Goal: Task Accomplishment & Management: Use online tool/utility

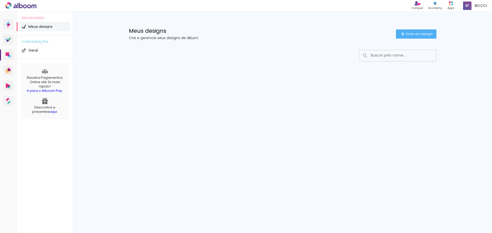
click at [376, 55] on input at bounding box center [404, 55] width 73 height 10
click at [411, 37] on paper-button "Criar um design" at bounding box center [416, 33] width 40 height 9
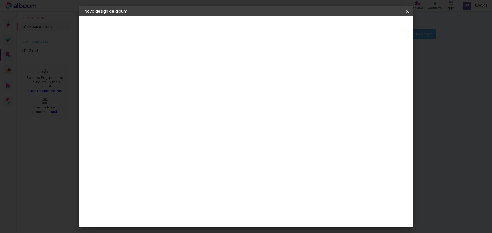
click at [168, 67] on input at bounding box center [168, 69] width 0 height 8
type input "[PERSON_NAME][GEOGRAPHIC_DATA]"
type paper-input "[PERSON_NAME][GEOGRAPHIC_DATA]"
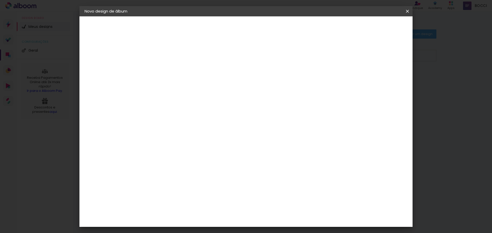
click at [0, 0] on slot "Avançar" at bounding box center [0, 0] width 0 height 0
click at [193, 100] on input at bounding box center [181, 97] width 52 height 6
type input "TIMER"
type paper-input "TIMER"
click at [177, 118] on div "Timer" at bounding box center [171, 116] width 12 height 4
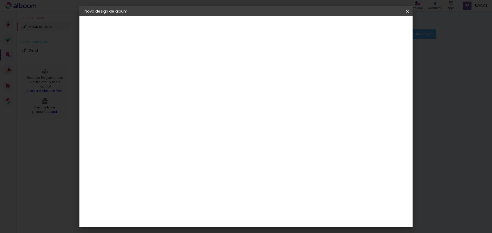
click at [0, 0] on slot "Tamanho Livre" at bounding box center [0, 0] width 0 height 0
click at [250, 93] on paper-listbox "Tamanho Livre Sugerir uma encadernadora" at bounding box center [228, 90] width 46 height 48
click at [0, 0] on slot "Avançar" at bounding box center [0, 0] width 0 height 0
click at [375, 26] on span "Iniciar design" at bounding box center [363, 27] width 23 height 4
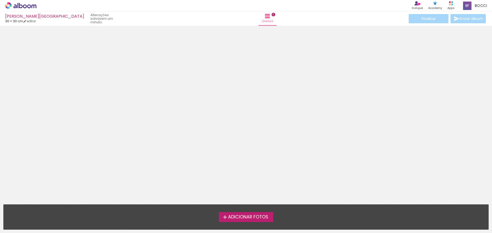
click at [255, 217] on span "Adicionar Fotos" at bounding box center [248, 217] width 40 height 5
click at [0, 0] on input "file" at bounding box center [0, 0] width 0 height 0
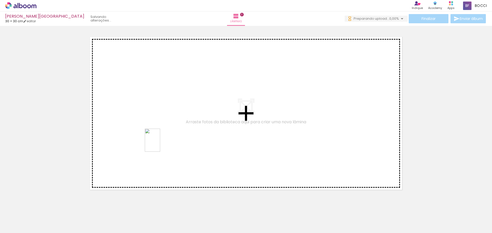
drag, startPoint x: 83, startPoint y: 219, endPoint x: 160, endPoint y: 144, distance: 107.6
click at [160, 144] on quentale-workspace at bounding box center [246, 116] width 492 height 233
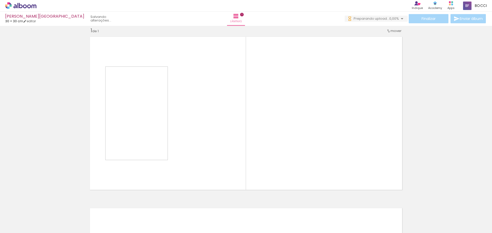
scroll to position [7, 0]
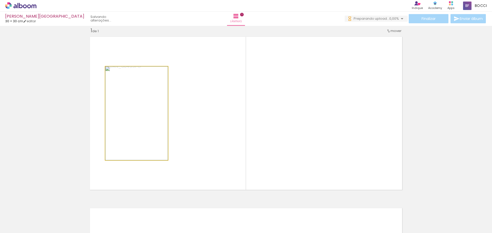
click at [143, 113] on quentale-photo at bounding box center [136, 114] width 62 height 94
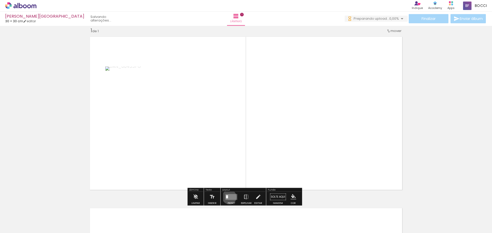
click at [228, 197] on quentale-layouter at bounding box center [231, 197] width 12 height 6
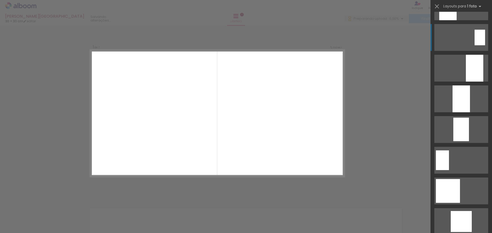
scroll to position [205, 0]
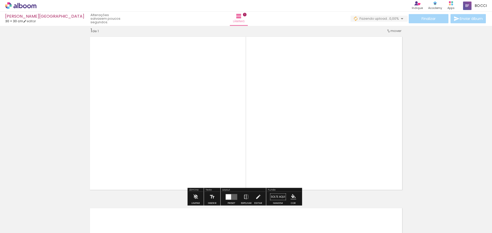
click at [284, 138] on quentale-layouter at bounding box center [246, 113] width 318 height 159
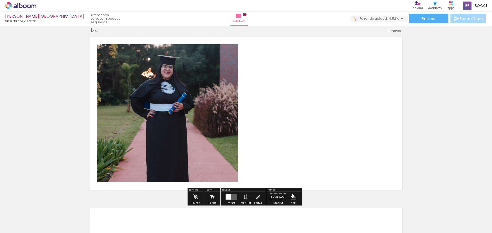
click at [294, 121] on quentale-layouter at bounding box center [246, 113] width 318 height 159
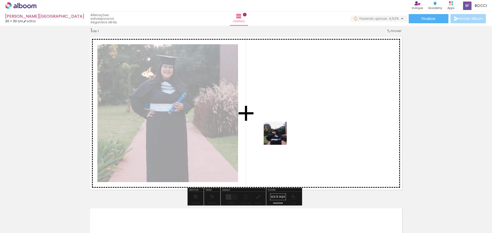
drag, startPoint x: 108, startPoint y: 223, endPoint x: 285, endPoint y: 133, distance: 198.2
click at [285, 133] on quentale-workspace at bounding box center [246, 116] width 492 height 233
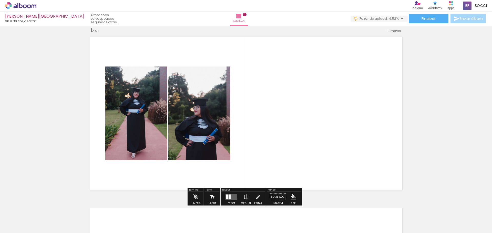
click at [287, 139] on quentale-layouter at bounding box center [246, 113] width 318 height 159
click at [204, 136] on quentale-photo at bounding box center [199, 114] width 62 height 94
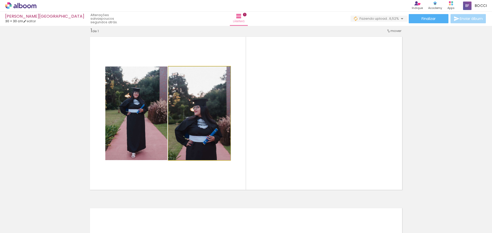
click at [202, 148] on quentale-photo at bounding box center [199, 114] width 62 height 94
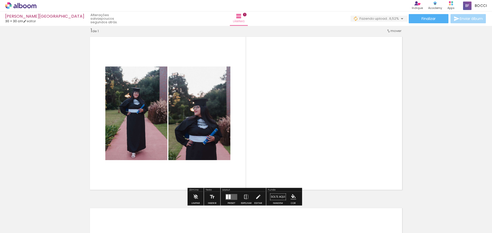
click at [221, 170] on quentale-layouter at bounding box center [246, 113] width 318 height 159
drag, startPoint x: 225, startPoint y: 124, endPoint x: 224, endPoint y: 112, distance: 12.9
click at [225, 124] on quentale-photo at bounding box center [199, 114] width 62 height 94
click at [253, 197] on paper-button "Editar" at bounding box center [258, 198] width 10 height 13
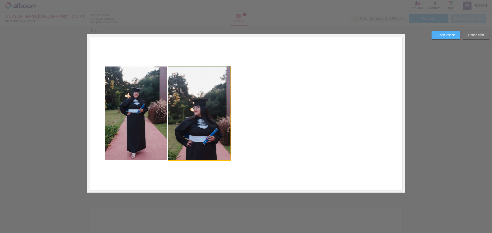
click at [211, 135] on quentale-photo at bounding box center [199, 114] width 62 height 94
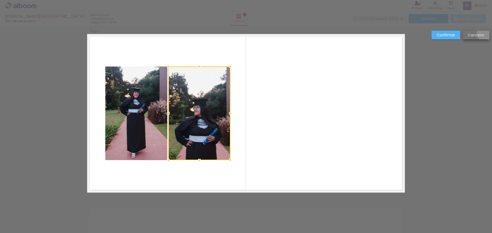
click at [485, 33] on paper-button "Cancelar" at bounding box center [475, 35] width 27 height 9
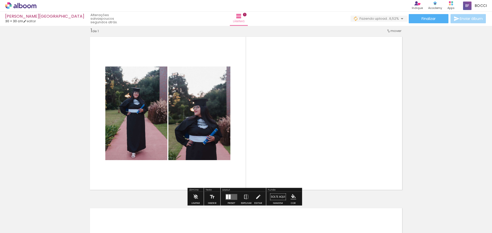
click at [117, 144] on quentale-photo at bounding box center [136, 114] width 62 height 94
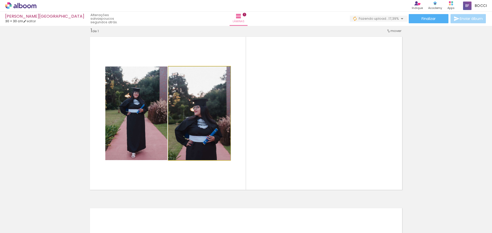
click at [188, 139] on quentale-photo at bounding box center [199, 114] width 62 height 94
click at [192, 132] on quentale-photo at bounding box center [199, 114] width 62 height 94
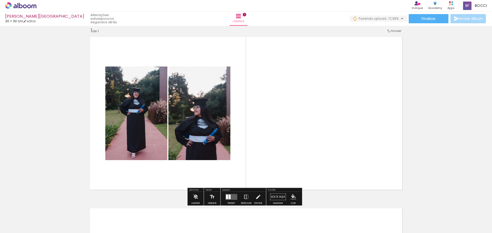
click at [168, 140] on quentale-photo at bounding box center [199, 114] width 62 height 94
click at [176, 122] on quentale-photo at bounding box center [199, 114] width 62 height 94
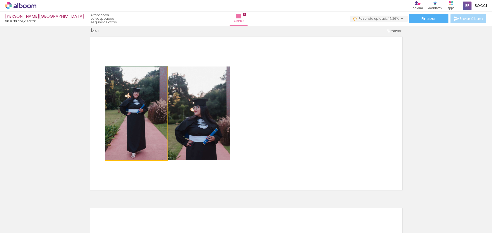
click at [144, 144] on quentale-photo at bounding box center [136, 114] width 62 height 94
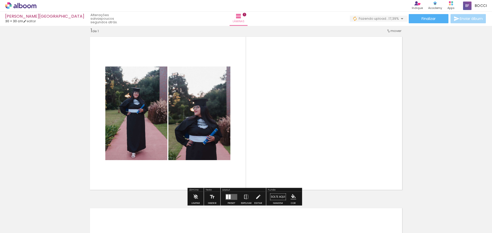
click at [154, 72] on div at bounding box center [157, 71] width 6 height 5
click at [153, 98] on paper-item at bounding box center [157, 99] width 9 height 4
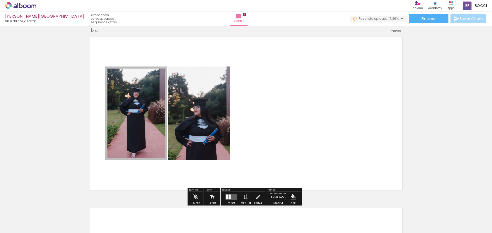
click at [155, 80] on span at bounding box center [157, 80] width 5 height 1
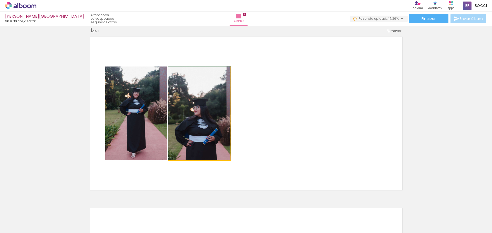
click at [195, 111] on quentale-photo at bounding box center [199, 114] width 62 height 94
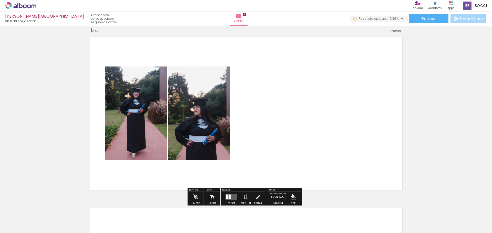
click at [220, 74] on div at bounding box center [220, 71] width 6 height 5
click at [218, 81] on span at bounding box center [220, 80] width 5 height 1
click at [279, 134] on quentale-layouter at bounding box center [246, 113] width 318 height 159
click at [147, 141] on quentale-photo at bounding box center [136, 114] width 62 height 94
click at [447, 154] on div "Inserir lâmina 1 de 1" at bounding box center [246, 192] width 492 height 343
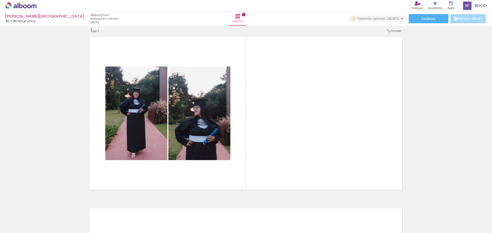
click at [79, 216] on div at bounding box center [79, 215] width 17 height 25
click at [71, 206] on iron-icon at bounding box center [68, 205] width 5 height 5
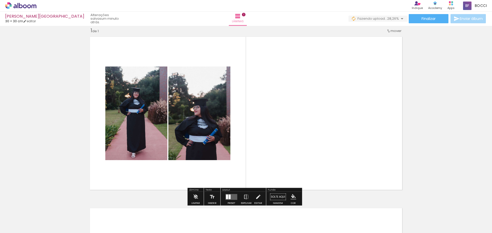
click at [123, 213] on quentale-thumb at bounding box center [108, 215] width 29 height 29
click at [47, 223] on div at bounding box center [51, 215] width 25 height 17
click at [385, 122] on quentale-layouter at bounding box center [246, 113] width 318 height 159
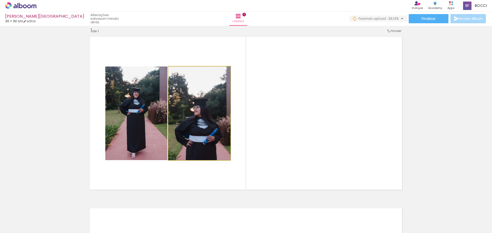
click at [172, 107] on quentale-photo at bounding box center [199, 114] width 62 height 94
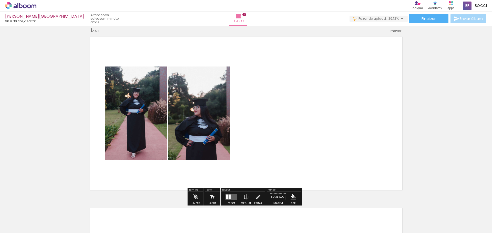
click at [200, 123] on quentale-photo at bounding box center [199, 114] width 62 height 94
click at [205, 106] on quentale-photo at bounding box center [199, 114] width 62 height 94
click at [259, 197] on iron-icon at bounding box center [258, 197] width 6 height 10
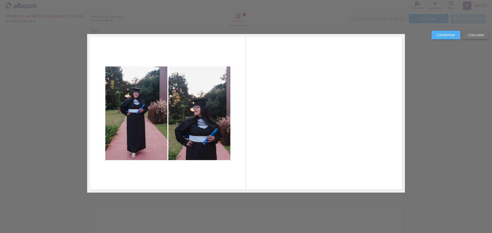
click at [191, 128] on quentale-photo at bounding box center [199, 114] width 62 height 94
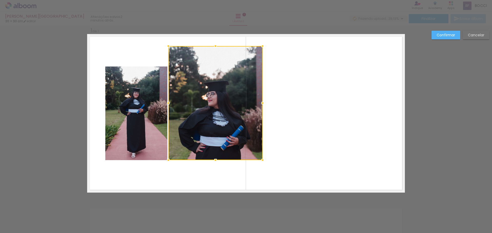
drag, startPoint x: 229, startPoint y: 68, endPoint x: 261, endPoint y: 48, distance: 38.2
click at [261, 48] on div at bounding box center [262, 46] width 10 height 10
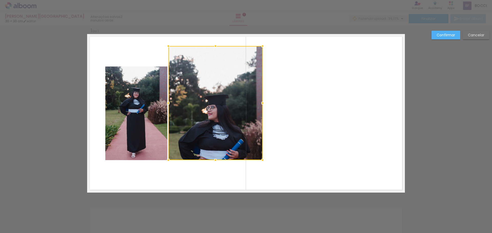
click at [239, 97] on div at bounding box center [215, 103] width 94 height 114
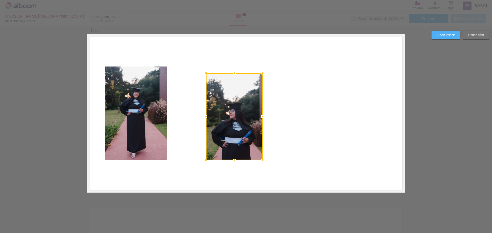
drag, startPoint x: 165, startPoint y: 44, endPoint x: 219, endPoint y: 92, distance: 72.0
click at [211, 78] on div at bounding box center [206, 73] width 10 height 10
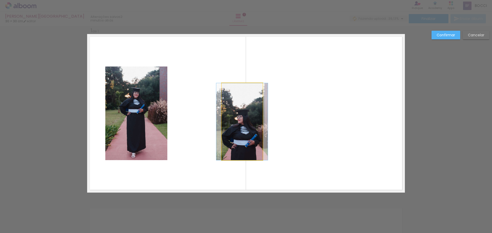
click at [227, 119] on quentale-photo at bounding box center [242, 121] width 41 height 77
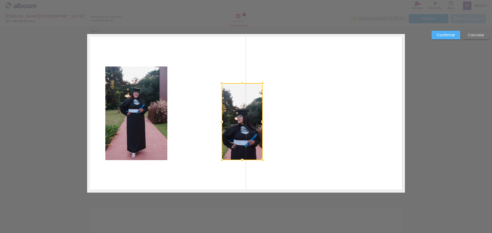
click at [251, 106] on div at bounding box center [242, 121] width 41 height 77
click at [0, 0] on slot "Cancelar" at bounding box center [0, 0] width 0 height 0
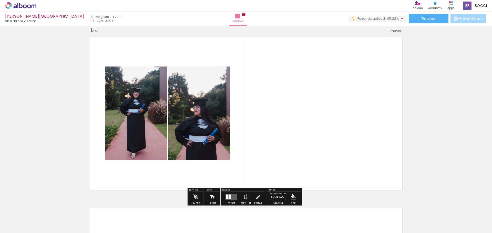
click at [209, 125] on quentale-photo at bounding box center [199, 114] width 62 height 94
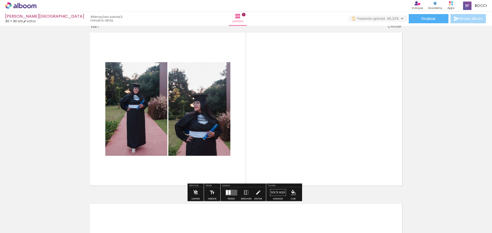
scroll to position [15, 0]
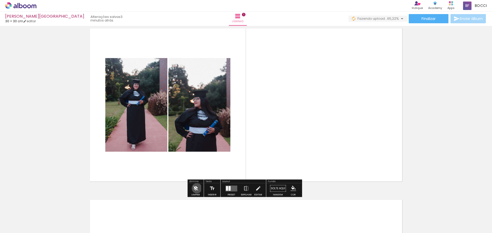
click at [197, 188] on iron-icon at bounding box center [196, 189] width 6 height 10
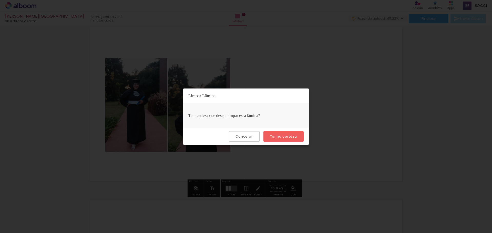
click at [0, 0] on slot "Tenho certeza" at bounding box center [0, 0] width 0 height 0
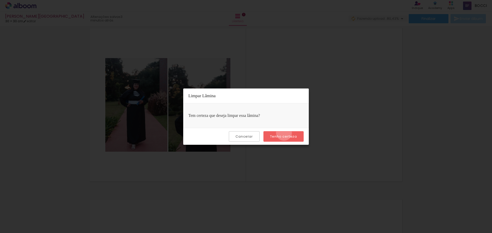
click at [285, 133] on paper-button "Tenho certeza" at bounding box center [283, 136] width 40 height 10
click at [237, 119] on div "Tem certeza que deseja limpar essa lâmina?" at bounding box center [245, 115] width 125 height 25
click at [0, 0] on slot "Tenho certeza" at bounding box center [0, 0] width 0 height 0
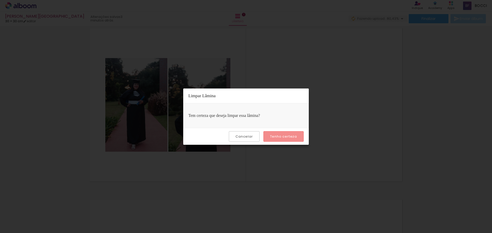
click at [0, 0] on slot "Tenho certeza" at bounding box center [0, 0] width 0 height 0
click at [397, 120] on iron-overlay-backdrop at bounding box center [246, 116] width 492 height 233
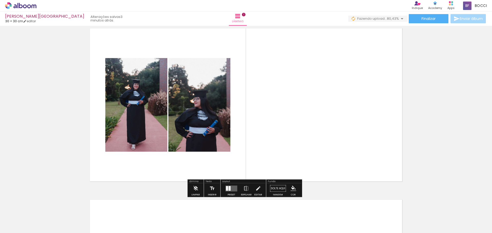
click at [228, 140] on quentale-layouter at bounding box center [246, 105] width 318 height 159
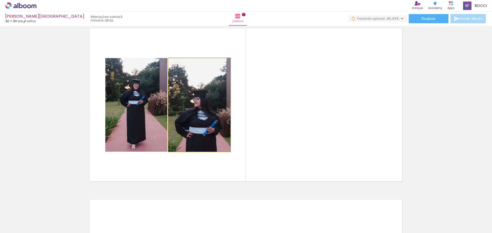
click at [190, 106] on quentale-photo at bounding box center [199, 105] width 62 height 94
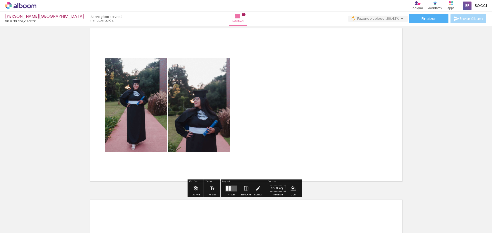
click at [203, 132] on quentale-photo at bounding box center [199, 105] width 62 height 94
click at [193, 190] on iron-icon at bounding box center [196, 189] width 6 height 10
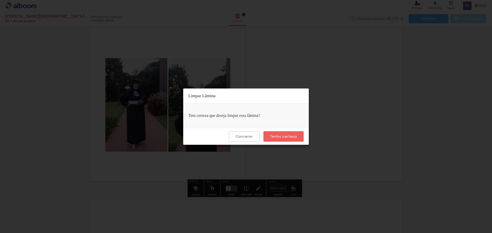
click at [280, 134] on paper-button "Tenho certeza" at bounding box center [283, 136] width 40 height 10
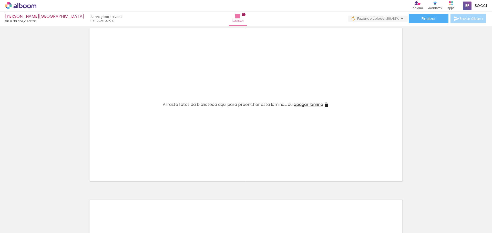
click at [160, 125] on quentale-layouter at bounding box center [246, 105] width 318 height 159
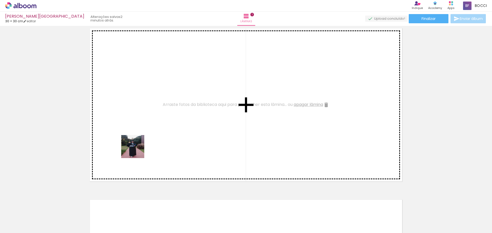
drag, startPoint x: 86, startPoint y: 219, endPoint x: 157, endPoint y: 124, distance: 118.6
click at [157, 124] on quentale-workspace at bounding box center [246, 116] width 492 height 233
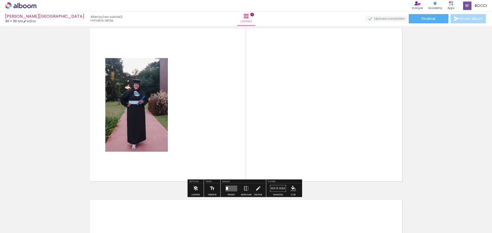
click at [154, 65] on div at bounding box center [157, 63] width 6 height 5
click at [154, 71] on paper-item at bounding box center [157, 72] width 9 height 4
click at [154, 61] on div at bounding box center [157, 63] width 6 height 5
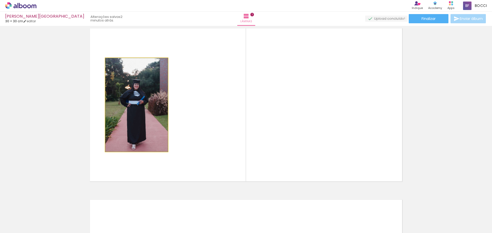
click at [131, 97] on quentale-photo at bounding box center [136, 105] width 62 height 94
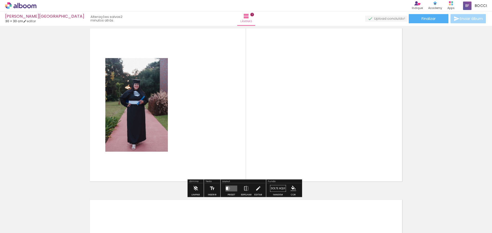
click at [226, 188] on div at bounding box center [227, 188] width 2 height 3
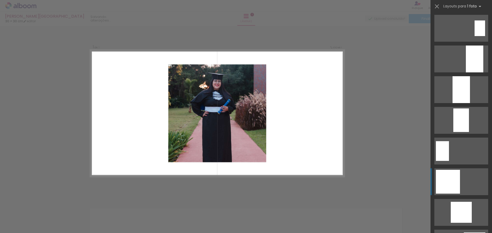
scroll to position [188, 0]
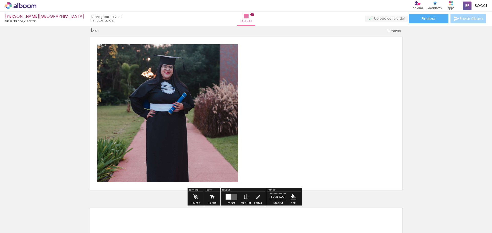
click at [294, 128] on quentale-layouter at bounding box center [246, 113] width 318 height 159
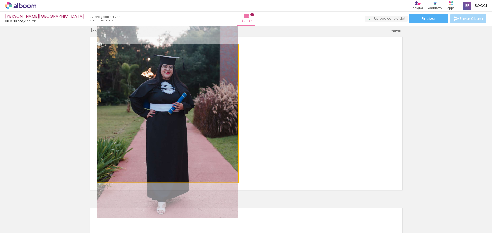
click at [204, 125] on quentale-photo at bounding box center [167, 113] width 141 height 138
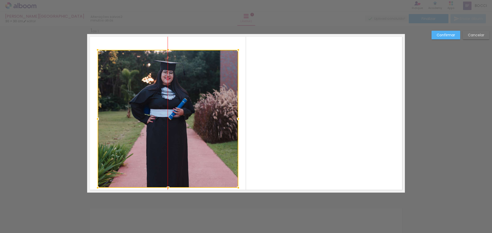
drag, startPoint x: 203, startPoint y: 117, endPoint x: 204, endPoint y: 122, distance: 5.8
click at [204, 122] on div at bounding box center [168, 119] width 141 height 138
click at [0, 0] on slot "Cancelar" at bounding box center [0, 0] width 0 height 0
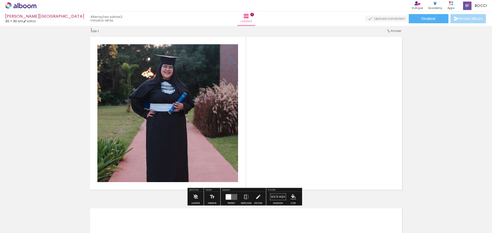
click at [180, 110] on quentale-photo at bounding box center [167, 113] width 141 height 138
click at [179, 110] on quentale-photo at bounding box center [167, 113] width 141 height 138
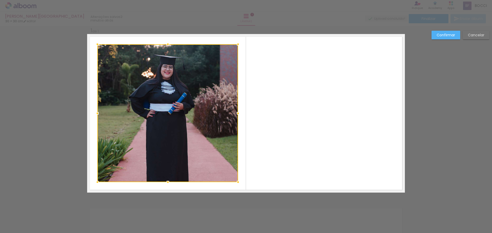
click at [468, 70] on div "Confirmar Cancelar" at bounding box center [246, 196] width 492 height 355
click at [142, 99] on div at bounding box center [167, 113] width 141 height 138
click at [348, 90] on quentale-layouter at bounding box center [246, 113] width 318 height 159
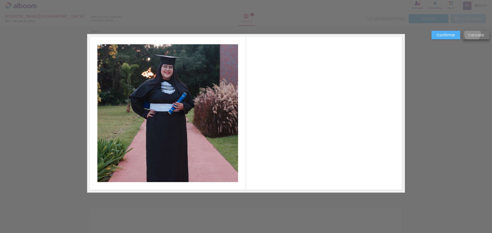
click at [0, 0] on slot "Cancelar" at bounding box center [0, 0] width 0 height 0
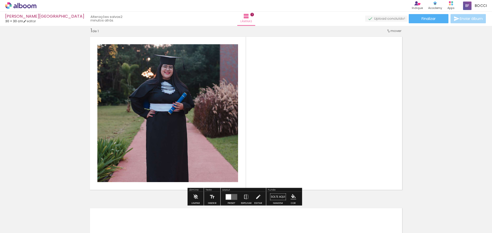
click at [189, 120] on quentale-photo at bounding box center [167, 113] width 141 height 138
click at [253, 196] on paper-button "Editar" at bounding box center [258, 198] width 10 height 13
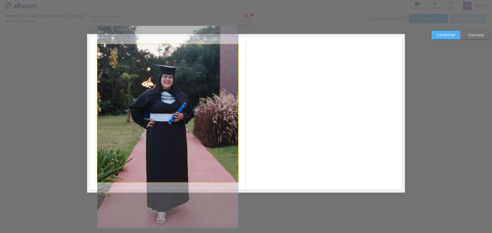
drag, startPoint x: 206, startPoint y: 125, endPoint x: 208, endPoint y: 135, distance: 10.2
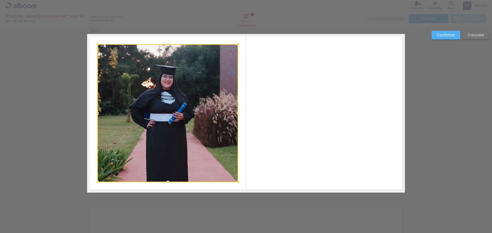
click at [427, 129] on div "Confirmar Cancelar" at bounding box center [246, 196] width 492 height 355
click at [448, 116] on div "Confirmar Cancelar" at bounding box center [246, 196] width 492 height 355
click at [471, 32] on paper-button "Cancelar" at bounding box center [475, 35] width 27 height 9
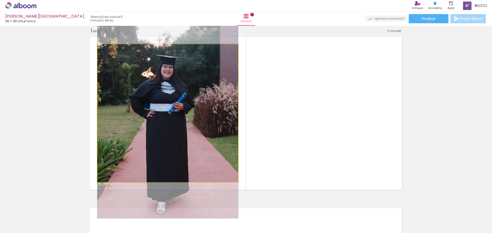
click at [165, 142] on quentale-photo at bounding box center [167, 113] width 141 height 138
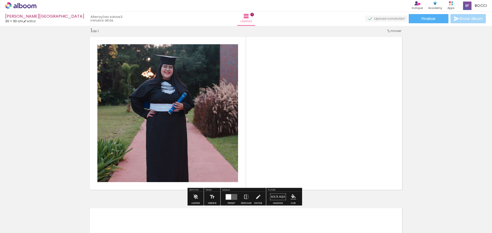
click at [187, 114] on quentale-photo at bounding box center [167, 113] width 141 height 138
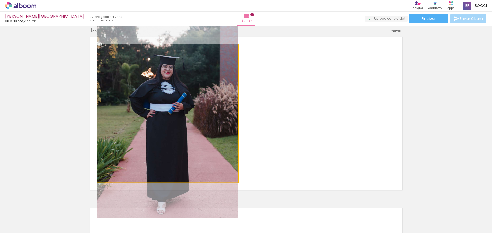
click at [187, 114] on quentale-photo at bounding box center [167, 113] width 141 height 138
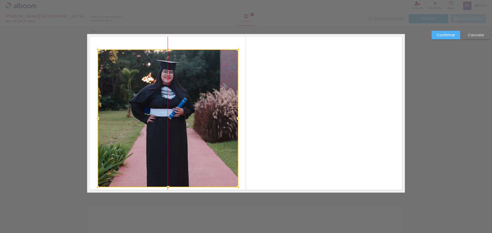
drag, startPoint x: 202, startPoint y: 132, endPoint x: 207, endPoint y: 116, distance: 17.0
click at [207, 116] on div at bounding box center [168, 118] width 141 height 138
click at [474, 30] on div "Confirmar Cancelar" at bounding box center [246, 196] width 492 height 355
click at [0, 0] on slot "Cancelar" at bounding box center [0, 0] width 0 height 0
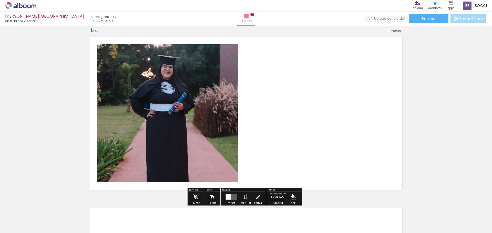
click at [165, 155] on quentale-photo at bounding box center [167, 113] width 141 height 138
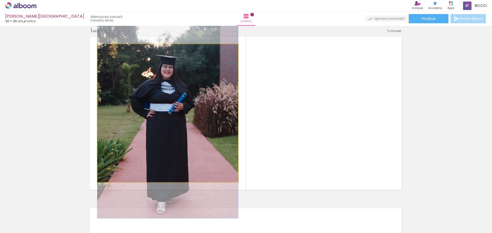
click at [165, 155] on quentale-photo at bounding box center [167, 113] width 141 height 138
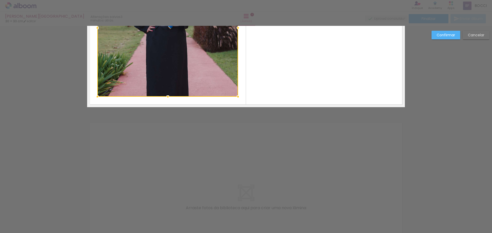
scroll to position [0, 0]
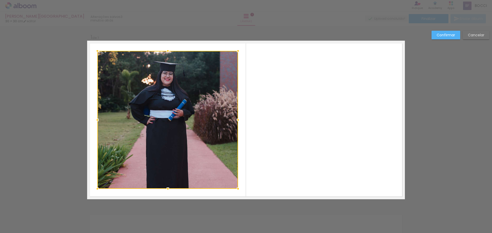
click at [202, 137] on div at bounding box center [167, 120] width 141 height 138
click at [477, 32] on paper-button "Cancelar" at bounding box center [475, 35] width 27 height 9
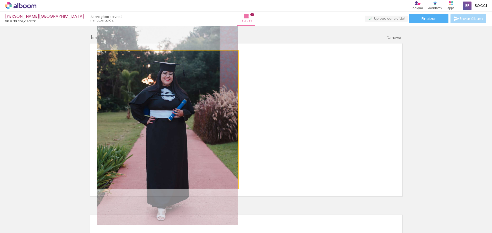
click at [174, 157] on quentale-photo at bounding box center [167, 120] width 141 height 138
click at [173, 157] on quentale-photo at bounding box center [167, 120] width 141 height 138
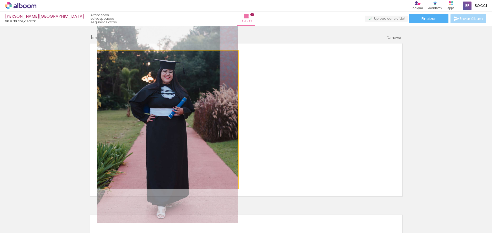
click at [216, 173] on quentale-photo at bounding box center [167, 120] width 141 height 138
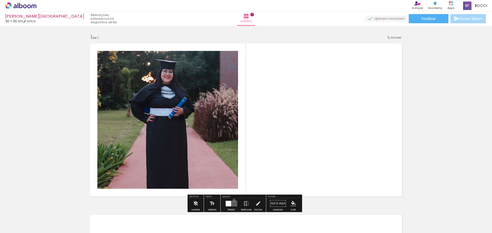
click at [233, 200] on div at bounding box center [231, 204] width 14 height 10
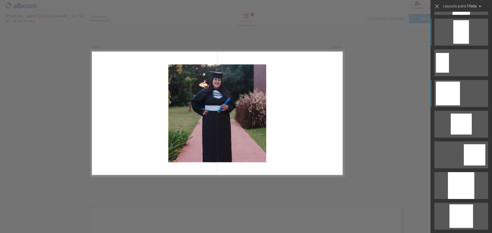
scroll to position [268, 0]
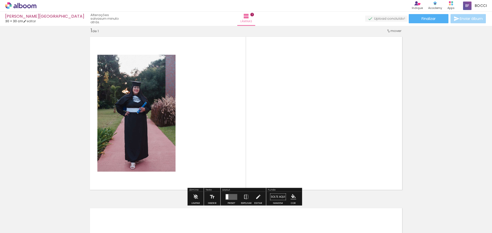
click at [63, 218] on div at bounding box center [51, 215] width 23 height 15
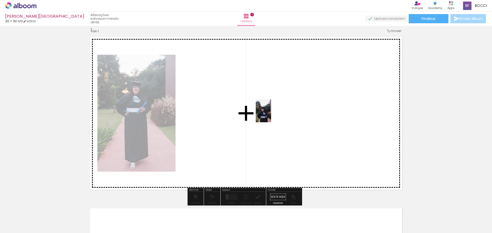
drag, startPoint x: 110, startPoint y: 221, endPoint x: 271, endPoint y: 115, distance: 192.8
click at [271, 115] on quentale-workspace at bounding box center [246, 116] width 492 height 233
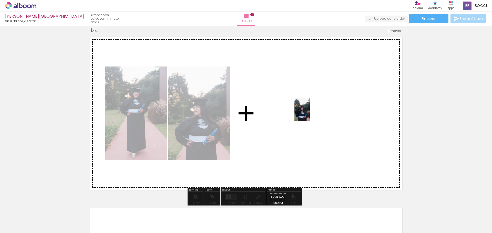
drag, startPoint x: 138, startPoint y: 223, endPoint x: 310, endPoint y: 114, distance: 203.7
click at [310, 114] on quentale-workspace at bounding box center [246, 116] width 492 height 233
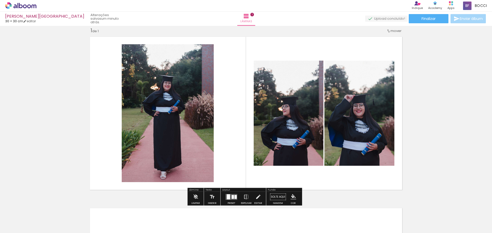
click at [291, 144] on quentale-photo at bounding box center [289, 113] width 70 height 105
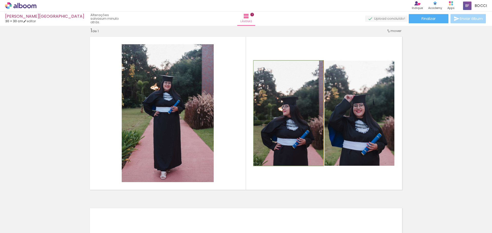
click at [296, 130] on quentale-photo at bounding box center [289, 113] width 70 height 105
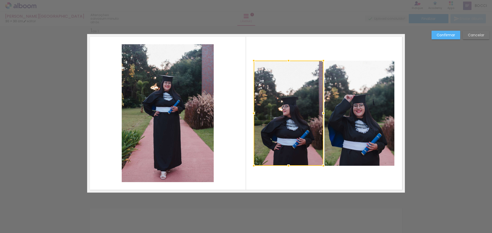
click at [442, 115] on div "Confirmar Cancelar" at bounding box center [246, 196] width 492 height 355
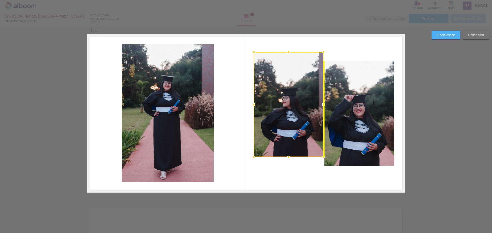
drag, startPoint x: 304, startPoint y: 123, endPoint x: 305, endPoint y: 115, distance: 8.0
click at [305, 115] on div at bounding box center [289, 104] width 70 height 105
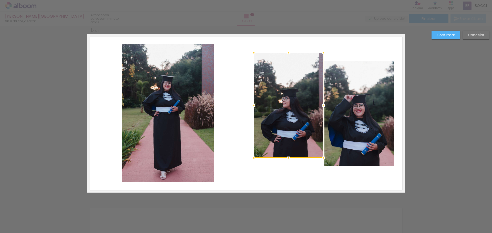
drag, startPoint x: 475, startPoint y: 34, endPoint x: 461, endPoint y: 40, distance: 14.9
click at [0, 0] on slot "Cancelar" at bounding box center [0, 0] width 0 height 0
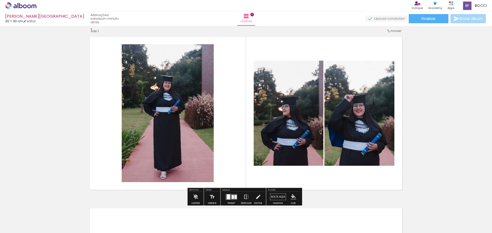
click at [284, 120] on quentale-photo at bounding box center [289, 113] width 70 height 105
click at [255, 197] on iron-icon at bounding box center [258, 197] width 6 height 10
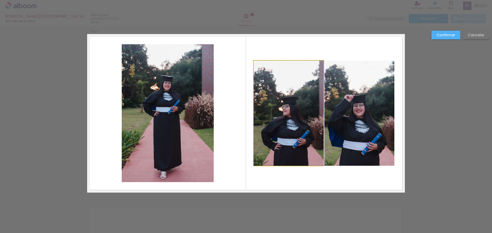
drag, startPoint x: 293, startPoint y: 145, endPoint x: 293, endPoint y: 108, distance: 37.1
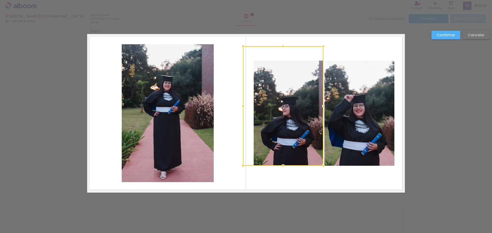
drag, startPoint x: 251, startPoint y: 60, endPoint x: 239, endPoint y: 46, distance: 18.6
click at [239, 46] on div at bounding box center [243, 46] width 10 height 10
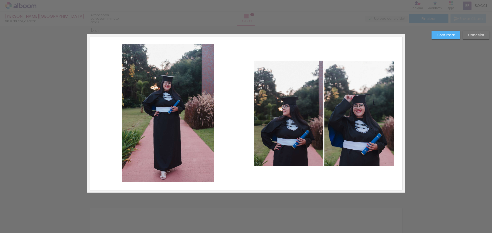
click at [292, 104] on quentale-photo at bounding box center [289, 113] width 70 height 105
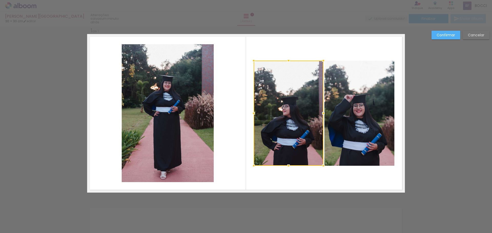
click at [292, 104] on div at bounding box center [289, 113] width 70 height 105
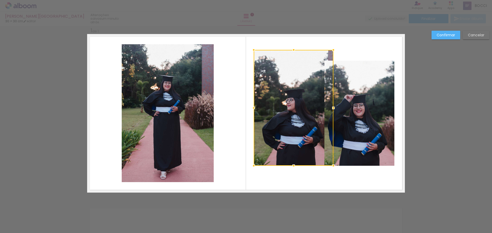
drag, startPoint x: 321, startPoint y: 62, endPoint x: 331, endPoint y: 52, distance: 14.5
click at [331, 52] on div at bounding box center [333, 50] width 10 height 10
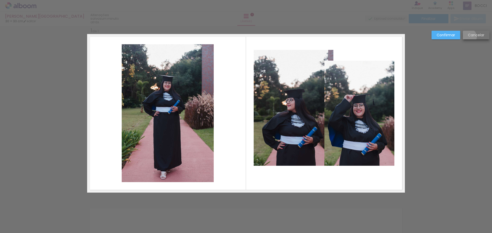
click at [0, 0] on slot "Cancelar" at bounding box center [0, 0] width 0 height 0
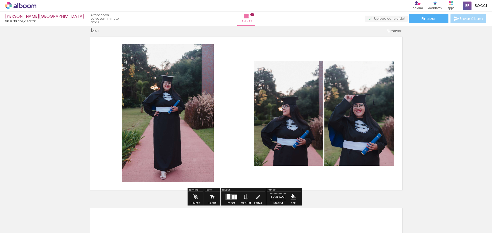
click at [290, 151] on quentale-photo at bounding box center [289, 113] width 70 height 105
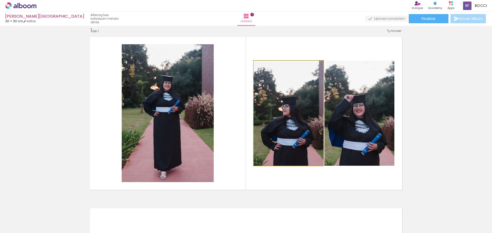
click at [290, 151] on quentale-photo at bounding box center [289, 113] width 70 height 105
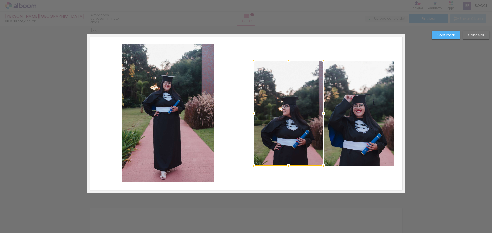
click at [299, 104] on div at bounding box center [289, 113] width 70 height 105
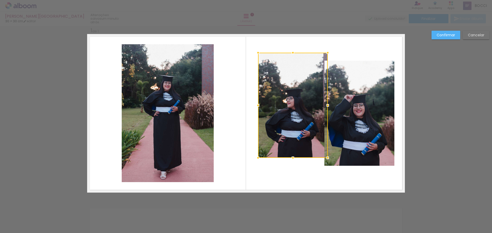
drag, startPoint x: 296, startPoint y: 114, endPoint x: 301, endPoint y: 113, distance: 5.1
click at [301, 113] on div at bounding box center [293, 105] width 70 height 105
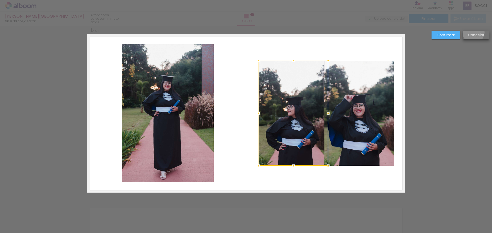
click at [473, 32] on paper-button "Cancelar" at bounding box center [475, 35] width 27 height 9
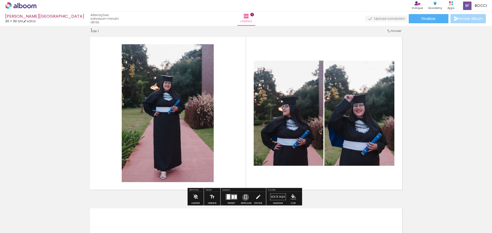
click at [244, 198] on iron-icon at bounding box center [246, 197] width 6 height 10
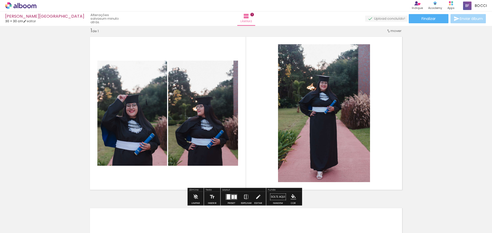
click at [244, 198] on iron-icon at bounding box center [246, 197] width 6 height 10
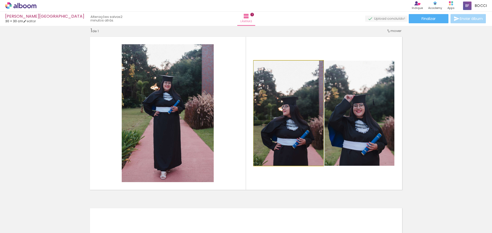
click at [295, 110] on quentale-photo at bounding box center [289, 113] width 70 height 105
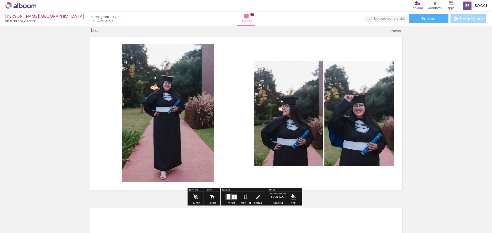
click at [233, 167] on quentale-layouter at bounding box center [246, 113] width 318 height 159
click at [258, 197] on iron-icon at bounding box center [258, 197] width 6 height 10
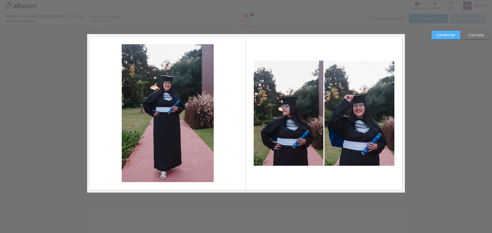
click at [482, 32] on paper-button "Cancelar" at bounding box center [475, 35] width 27 height 9
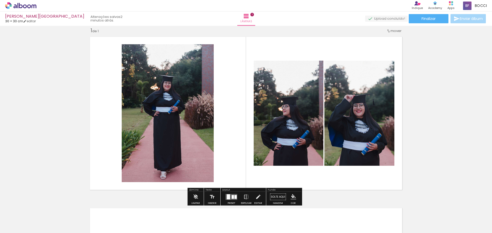
click at [240, 45] on quentale-layouter at bounding box center [246, 113] width 318 height 159
click at [463, 143] on div "Inserir lâmina 1 de 1" at bounding box center [246, 192] width 492 height 343
click at [245, 15] on iron-icon at bounding box center [246, 16] width 6 height 6
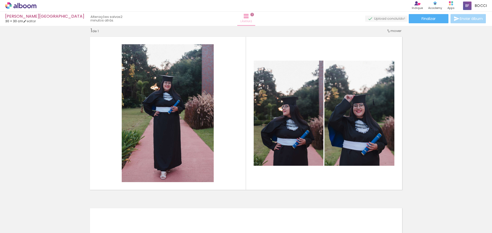
click at [245, 15] on iron-icon at bounding box center [246, 16] width 6 height 6
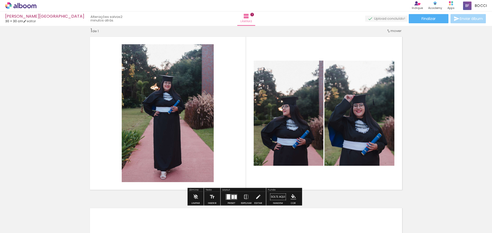
click at [431, 168] on div "Inserir lâmina 1 de 1" at bounding box center [246, 192] width 492 height 343
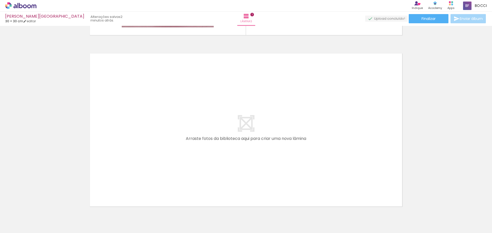
scroll to position [164, 0]
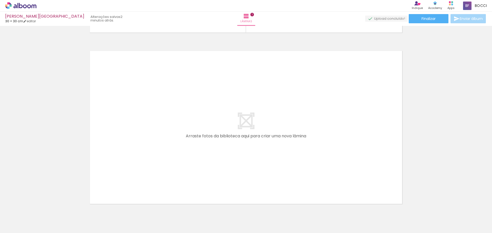
click at [63, 221] on div at bounding box center [51, 215] width 23 height 15
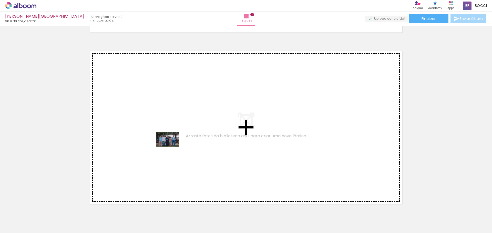
drag, startPoint x: 176, startPoint y: 221, endPoint x: 171, endPoint y: 147, distance: 73.7
click at [171, 147] on quentale-workspace at bounding box center [246, 116] width 492 height 233
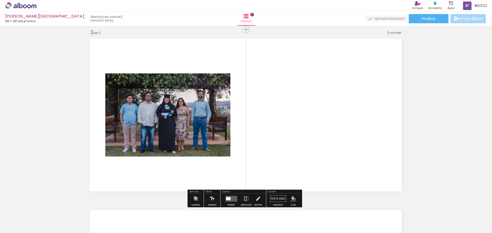
scroll to position [178, 0]
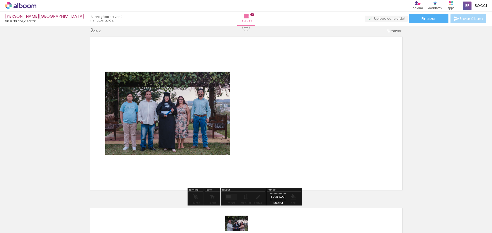
drag, startPoint x: 224, startPoint y: 219, endPoint x: 240, endPoint y: 231, distance: 20.5
click at [42, 231] on iron-horizontal-list at bounding box center [37, 217] width 10 height 32
click at [232, 197] on quentale-layouter at bounding box center [231, 197] width 12 height 6
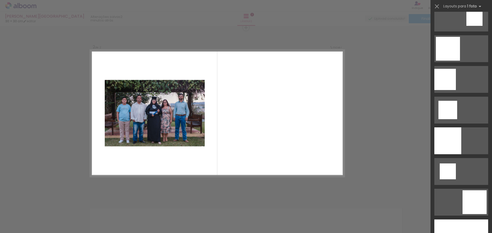
scroll to position [0, 0]
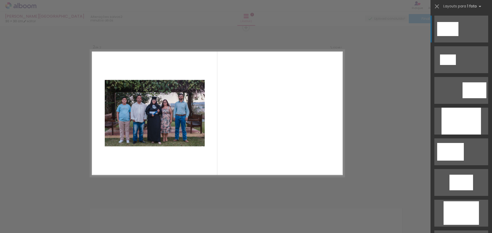
click at [151, 120] on quentale-photo at bounding box center [155, 113] width 100 height 67
click at [63, 223] on div at bounding box center [51, 215] width 23 height 15
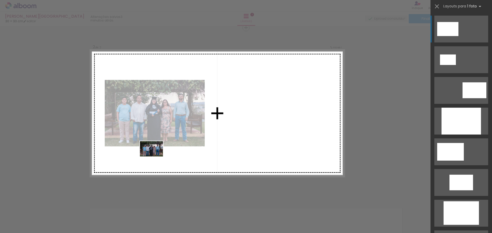
drag, startPoint x: 187, startPoint y: 207, endPoint x: 155, endPoint y: 156, distance: 59.9
click at [155, 156] on quentale-workspace at bounding box center [246, 116] width 492 height 233
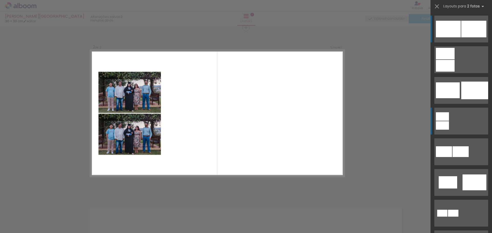
click at [438, 59] on div at bounding box center [445, 54] width 19 height 12
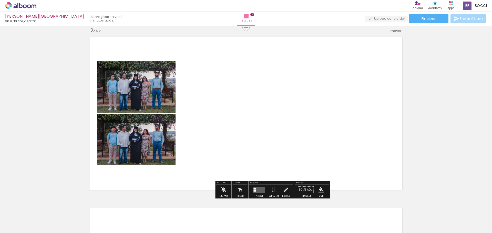
click at [255, 190] on quentale-layouter at bounding box center [259, 190] width 12 height 6
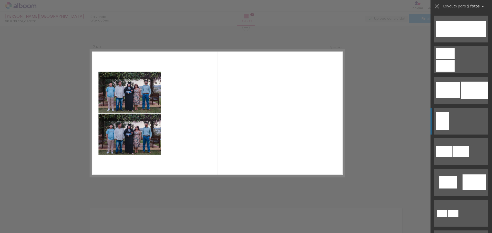
scroll to position [92, 0]
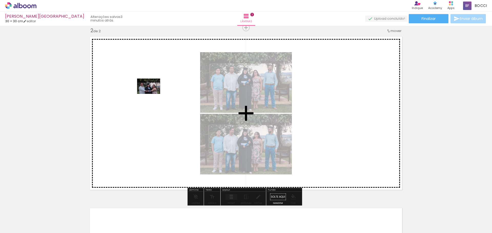
drag, startPoint x: 231, startPoint y: 218, endPoint x: 152, endPoint y: 94, distance: 146.6
click at [152, 94] on quentale-workspace at bounding box center [246, 116] width 492 height 233
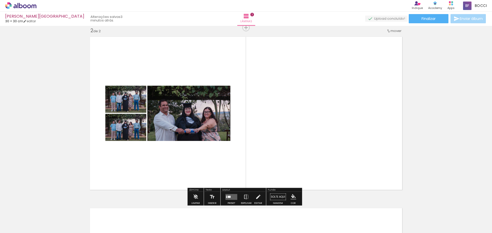
click at [229, 196] on quentale-layouter at bounding box center [231, 197] width 12 height 6
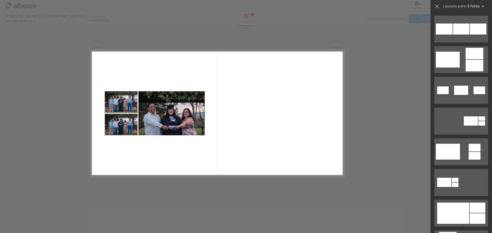
scroll to position [0, 0]
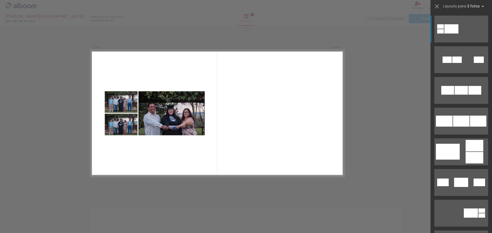
click at [380, 148] on div "Confirmar Cancelar" at bounding box center [246, 111] width 492 height 527
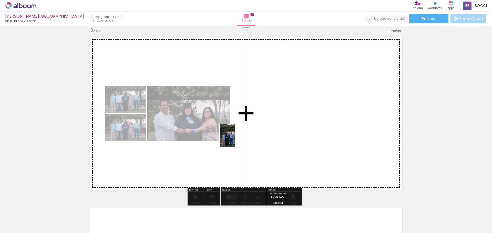
drag, startPoint x: 256, startPoint y: 219, endPoint x: 267, endPoint y: 137, distance: 82.2
click at [260, 132] on quentale-workspace at bounding box center [246, 116] width 492 height 233
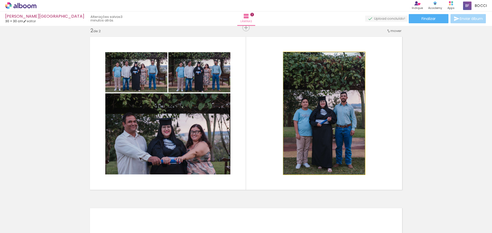
click at [343, 136] on quentale-photo at bounding box center [323, 113] width 81 height 122
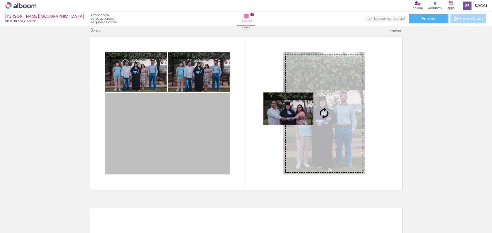
drag, startPoint x: 193, startPoint y: 115, endPoint x: 327, endPoint y: 106, distance: 133.7
click at [0, 0] on slot at bounding box center [0, 0] width 0 height 0
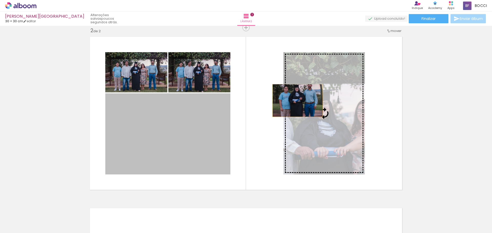
drag, startPoint x: 165, startPoint y: 127, endPoint x: 296, endPoint y: 101, distance: 132.7
click at [0, 0] on slot at bounding box center [0, 0] width 0 height 0
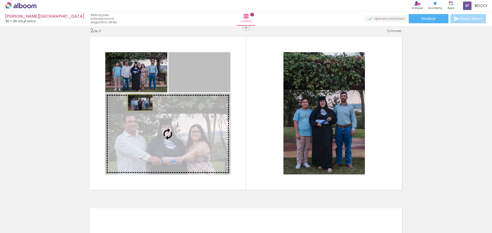
drag, startPoint x: 186, startPoint y: 77, endPoint x: 138, endPoint y: 103, distance: 54.4
click at [0, 0] on slot at bounding box center [0, 0] width 0 height 0
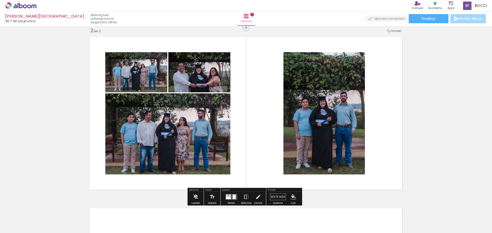
click at [203, 118] on quentale-photo at bounding box center [167, 133] width 125 height 81
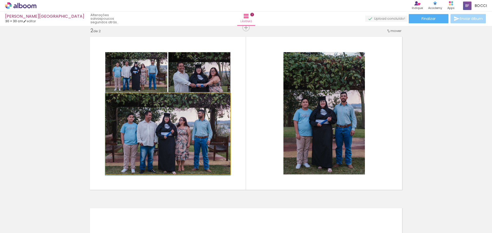
click at [206, 136] on quentale-photo at bounding box center [167, 133] width 125 height 81
click at [145, 150] on quentale-photo at bounding box center [167, 133] width 125 height 81
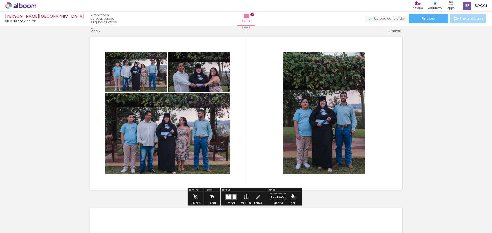
click at [157, 140] on quentale-photo at bounding box center [167, 133] width 125 height 81
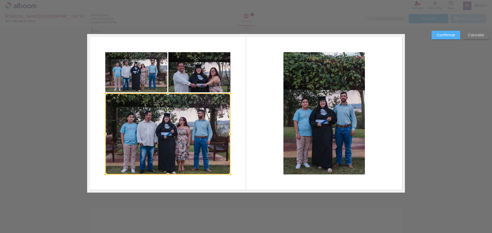
drag, startPoint x: 195, startPoint y: 140, endPoint x: 447, endPoint y: 104, distance: 254.5
click at [447, 104] on div "Confirmar Cancelar" at bounding box center [246, 111] width 492 height 527
click at [0, 0] on slot "Cancelar" at bounding box center [0, 0] width 0 height 0
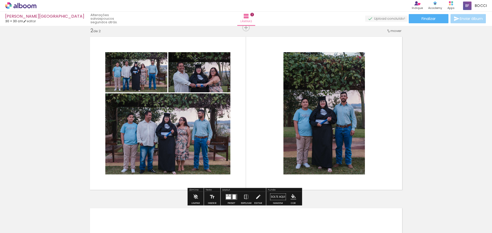
click at [292, 198] on iron-icon "color picker" at bounding box center [293, 197] width 6 height 6
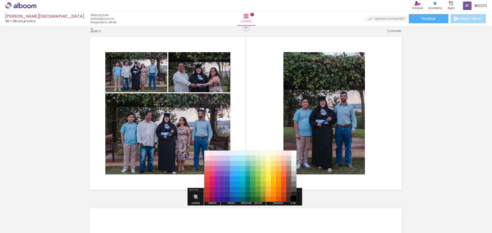
click at [291, 198] on paper-item "#000000" at bounding box center [293, 199] width 5 height 5
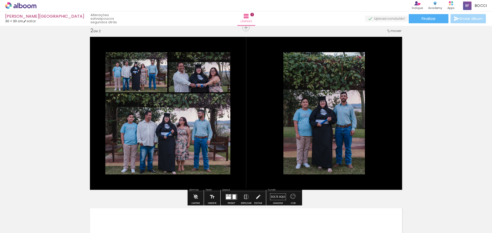
click at [291, 197] on iron-icon "color picker" at bounding box center [293, 197] width 6 height 6
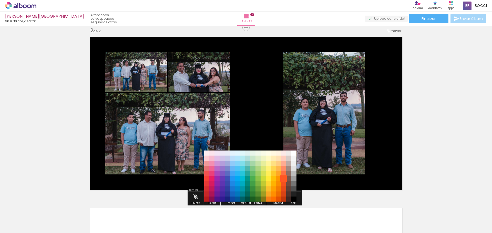
click at [286, 177] on paper-item "#ff5722" at bounding box center [283, 178] width 5 height 5
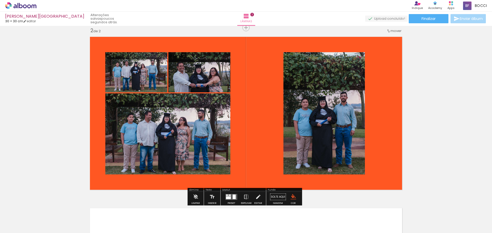
click at [293, 197] on iron-icon "color picker" at bounding box center [293, 197] width 6 height 6
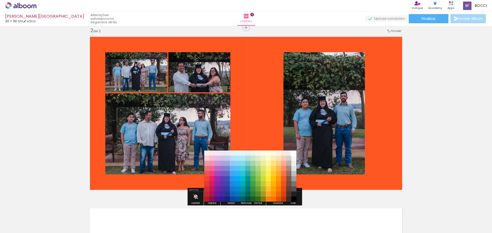
click at [294, 153] on paper-item "#ffffff" at bounding box center [293, 153] width 5 height 5
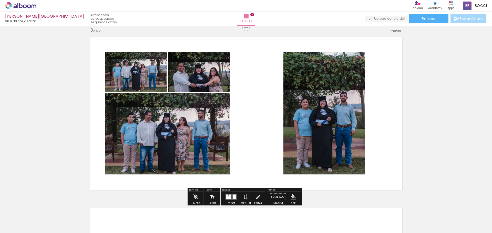
click at [449, 120] on div "Inserir lâmina 1 de 2 Inserir lâmina 2 de 2" at bounding box center [246, 106] width 492 height 515
click at [55, 215] on div at bounding box center [51, 215] width 25 height 17
click at [294, 196] on paper-menu-button "#ffebee #ffcdd2 #ef9a9a #e57373 #ef5350 #f44336 #e53935 #d32f2f #c62828 #b71c1c…" at bounding box center [293, 197] width 10 height 10
click at [291, 194] on iron-icon "color picker" at bounding box center [293, 197] width 6 height 6
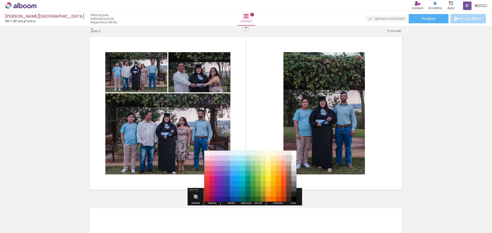
click at [290, 158] on paper-item "#d7ccc8" at bounding box center [288, 158] width 5 height 5
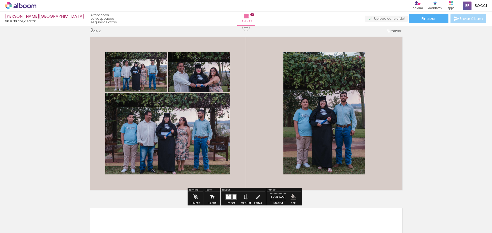
click at [292, 199] on iron-icon "color picker" at bounding box center [293, 197] width 6 height 6
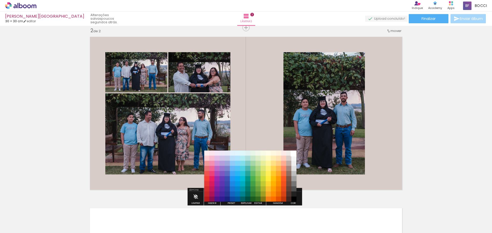
click at [294, 155] on paper-item "#ffffff" at bounding box center [293, 153] width 5 height 5
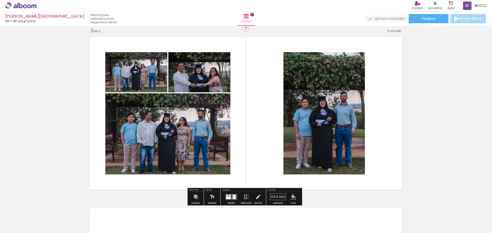
click at [424, 149] on div "Inserir lâmina 1 de 2 Inserir lâmina 2 de 2" at bounding box center [246, 106] width 492 height 515
click at [336, 145] on quentale-photo at bounding box center [323, 113] width 81 height 122
click at [326, 121] on quentale-photo at bounding box center [323, 113] width 81 height 122
click at [328, 106] on quentale-photo at bounding box center [323, 113] width 81 height 122
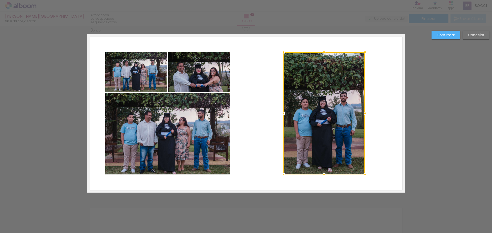
click at [438, 70] on div "Confirmar Cancelar" at bounding box center [246, 111] width 492 height 527
click at [0, 0] on slot "Cancelar" at bounding box center [0, 0] width 0 height 0
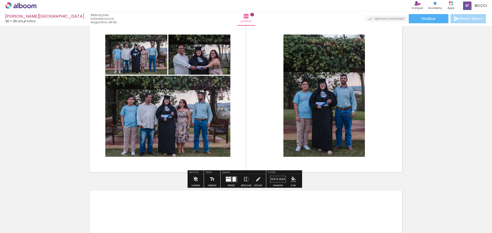
scroll to position [195, 0]
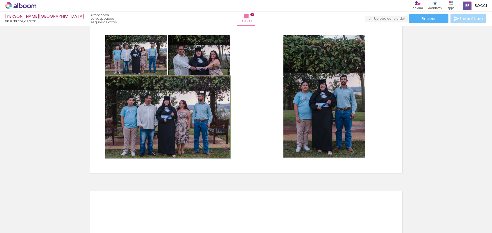
drag, startPoint x: 113, startPoint y: 81, endPoint x: 75, endPoint y: 85, distance: 38.6
type paper-slider "100"
click at [75, 85] on div "Inserir lâmina 1 de 2 Inserir lâmina 2 de 2" at bounding box center [246, 90] width 492 height 515
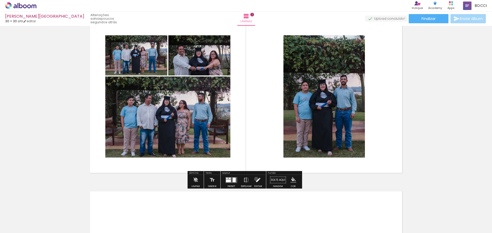
click at [255, 179] on iron-icon at bounding box center [258, 180] width 6 height 10
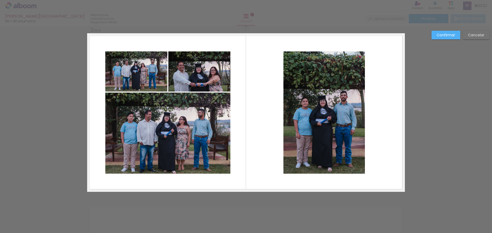
scroll to position [178, 0]
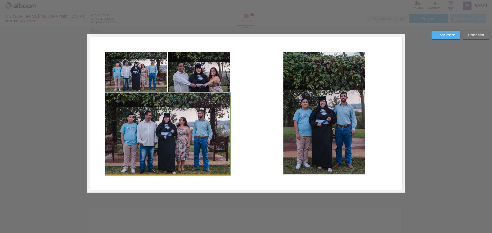
click at [193, 168] on quentale-photo at bounding box center [167, 133] width 125 height 81
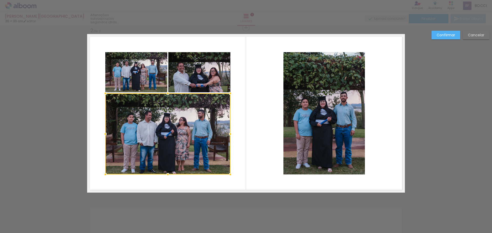
drag, startPoint x: 193, startPoint y: 168, endPoint x: 162, endPoint y: 150, distance: 36.4
click at [162, 150] on div at bounding box center [167, 133] width 125 height 81
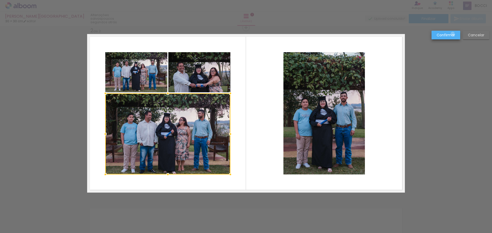
click at [0, 0] on slot "Confirmar" at bounding box center [0, 0] width 0 height 0
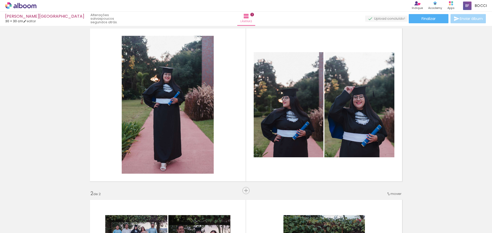
scroll to position [14, 0]
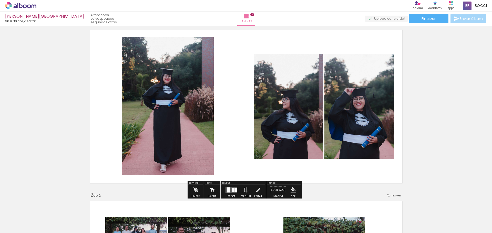
click at [286, 128] on quentale-photo at bounding box center [289, 106] width 70 height 105
click at [229, 190] on quentale-layouter at bounding box center [231, 190] width 12 height 6
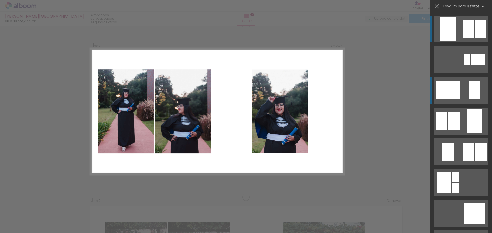
scroll to position [7, 0]
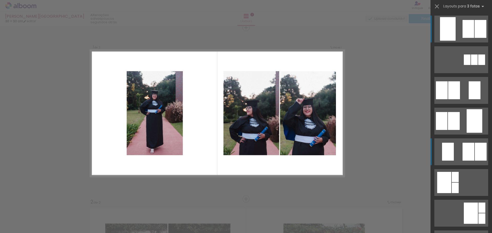
click at [471, 65] on div at bounding box center [474, 60] width 7 height 10
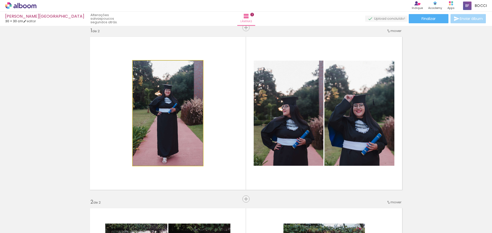
click at [158, 109] on quentale-photo at bounding box center [168, 113] width 70 height 105
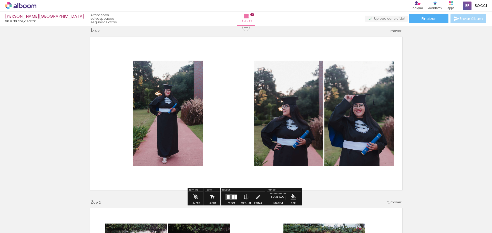
click at [232, 193] on div at bounding box center [231, 197] width 14 height 10
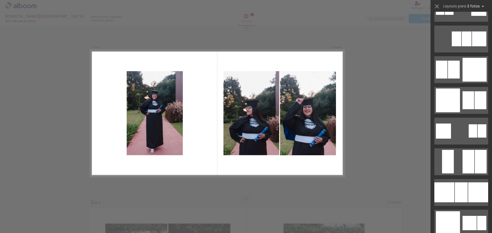
scroll to position [0, 0]
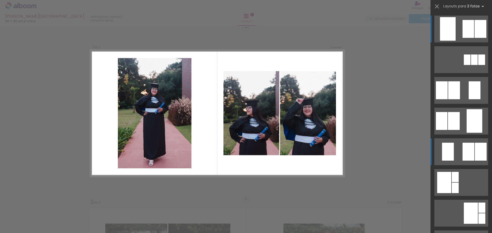
click at [457, 46] on quentale-layouter at bounding box center [461, 59] width 54 height 27
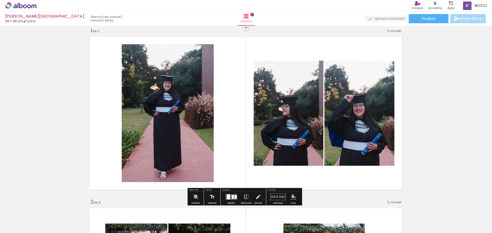
click at [330, 191] on quentale-layouter at bounding box center [246, 113] width 318 height 159
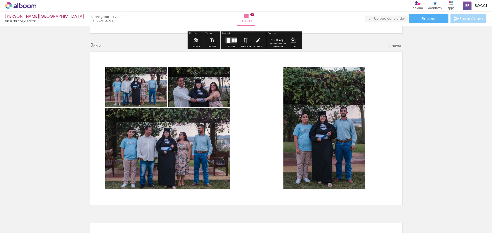
scroll to position [177, 0]
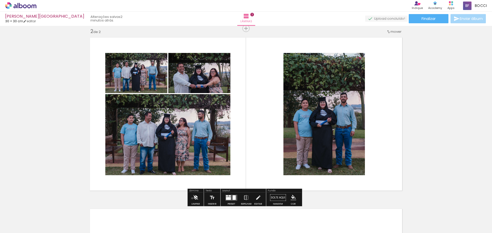
click at [192, 198] on paper-button "Limpar" at bounding box center [195, 199] width 11 height 13
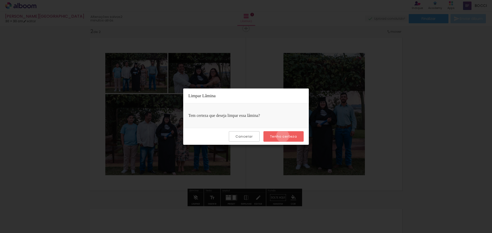
click at [0, 0] on slot "Tenho certeza" at bounding box center [0, 0] width 0 height 0
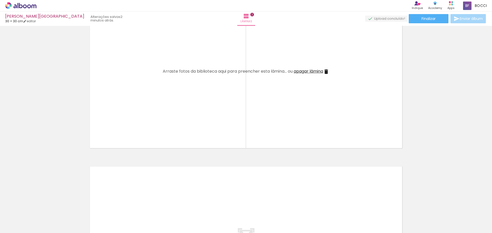
scroll to position [220, 0]
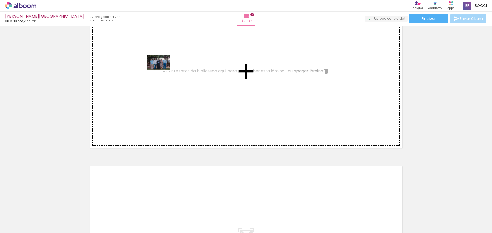
drag, startPoint x: 172, startPoint y: 222, endPoint x: 163, endPoint y: 70, distance: 151.7
click at [163, 70] on quentale-workspace at bounding box center [246, 116] width 492 height 233
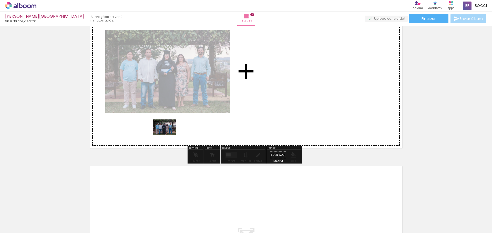
drag, startPoint x: 202, startPoint y: 219, endPoint x: 168, endPoint y: 134, distance: 91.4
click at [168, 134] on quentale-workspace at bounding box center [246, 116] width 492 height 233
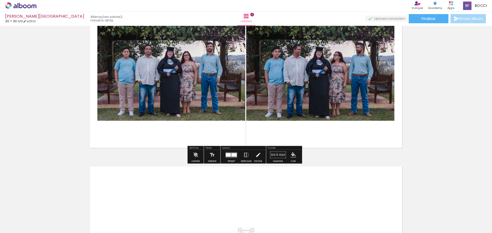
click at [227, 157] on quentale-layouter at bounding box center [231, 155] width 12 height 6
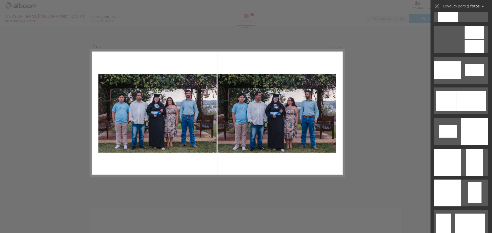
scroll to position [520, 0]
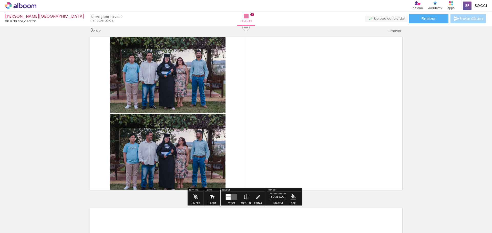
click at [295, 124] on quentale-layouter at bounding box center [246, 113] width 318 height 159
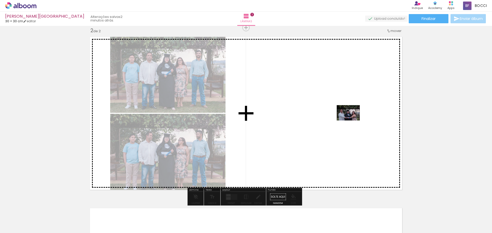
drag, startPoint x: 231, startPoint y: 221, endPoint x: 352, endPoint y: 121, distance: 157.1
click at [352, 121] on quentale-workspace at bounding box center [246, 116] width 492 height 233
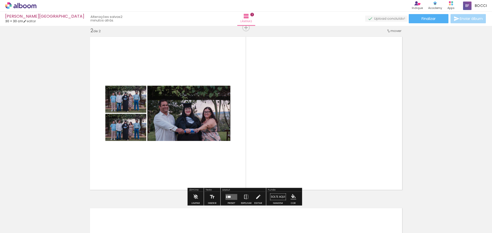
click at [183, 99] on quentale-photo at bounding box center [188, 113] width 83 height 55
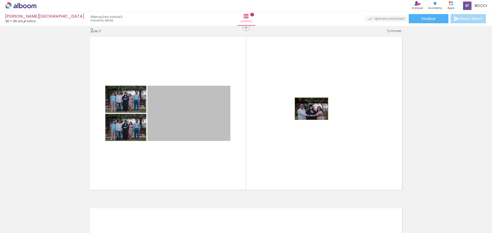
drag, startPoint x: 216, startPoint y: 113, endPoint x: 309, endPoint y: 109, distance: 93.8
click at [309, 109] on quentale-layouter at bounding box center [246, 113] width 318 height 159
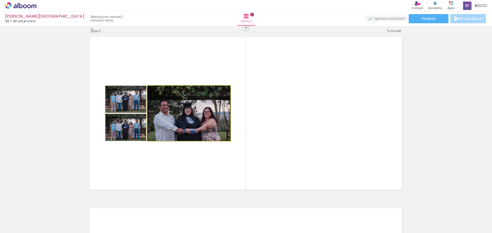
click at [197, 124] on quentale-photo at bounding box center [188, 113] width 83 height 55
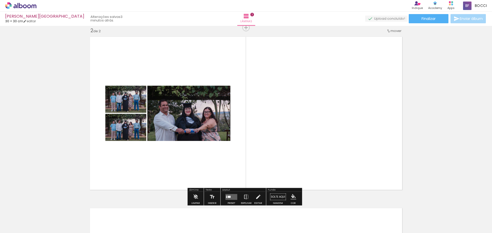
click at [300, 160] on quentale-layouter at bounding box center [246, 113] width 318 height 159
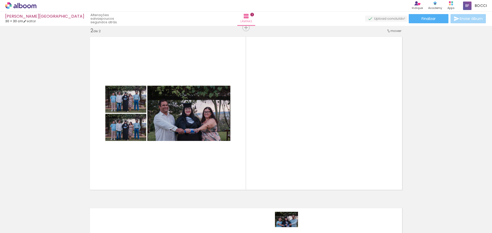
drag, startPoint x: 286, startPoint y: 221, endPoint x: 290, endPoint y: 227, distance: 7.5
click at [290, 224] on div at bounding box center [280, 215] width 25 height 17
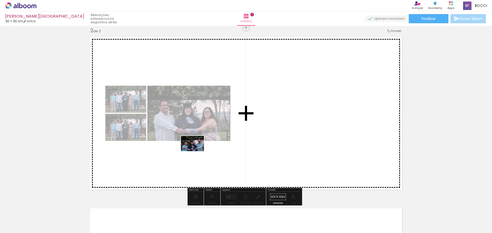
drag, startPoint x: 283, startPoint y: 217, endPoint x: 196, endPoint y: 151, distance: 108.9
click at [196, 151] on quentale-workspace at bounding box center [246, 116] width 492 height 233
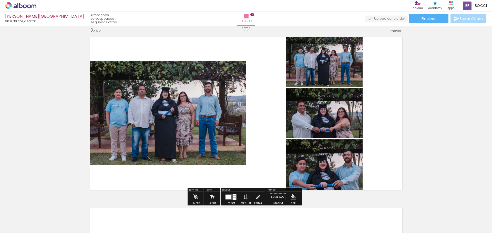
click at [393, 152] on quentale-layouter at bounding box center [246, 113] width 318 height 159
click at [233, 197] on div at bounding box center [234, 197] width 3 height 2
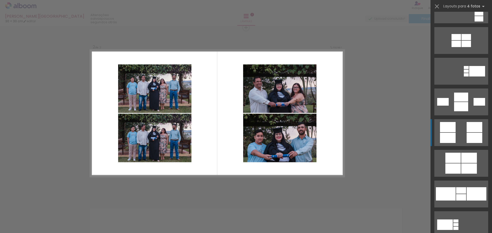
scroll to position [512, 0]
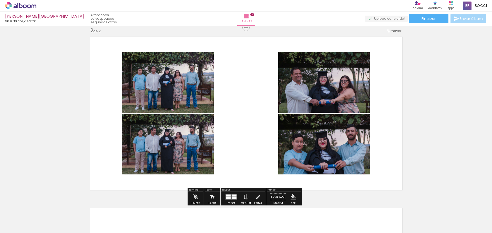
scroll to position [206, 0]
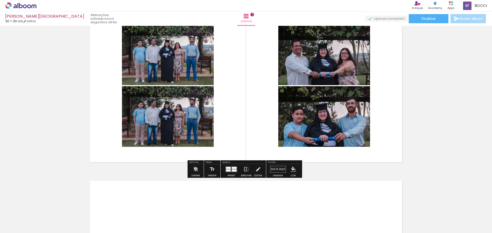
click at [334, 130] on quentale-photo at bounding box center [324, 116] width 92 height 61
click at [232, 167] on quentale-layouter at bounding box center [231, 169] width 12 height 6
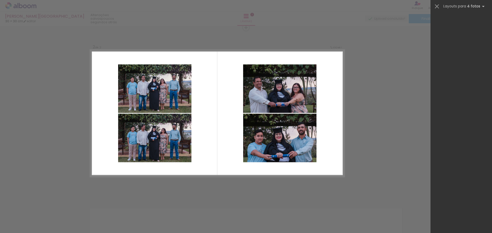
scroll to position [0, 0]
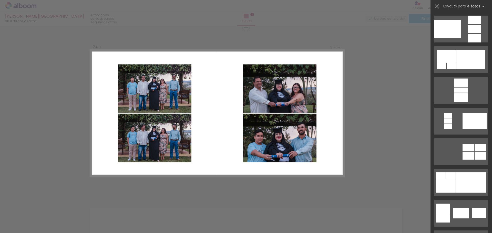
click at [394, 93] on div "Confirmar Cancelar" at bounding box center [246, 111] width 492 height 527
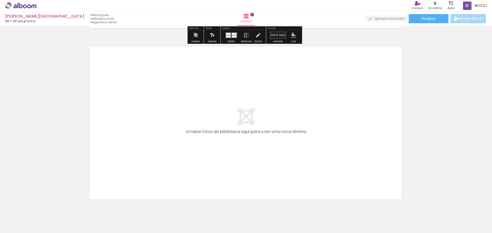
scroll to position [341, 0]
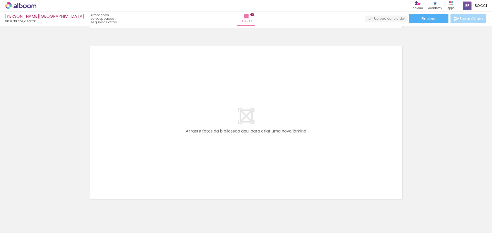
click at [307, 160] on quentale-layouter at bounding box center [246, 122] width 318 height 159
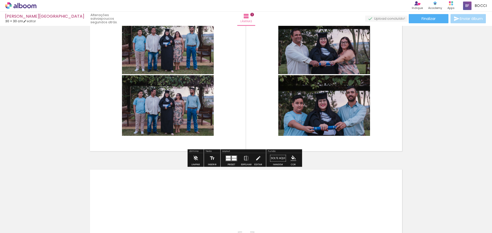
scroll to position [204, 0]
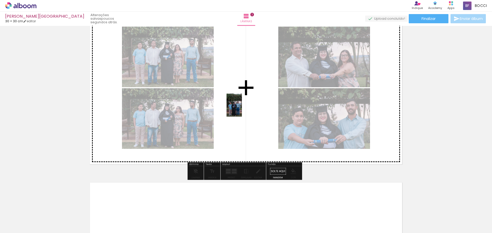
drag, startPoint x: 253, startPoint y: 218, endPoint x: 245, endPoint y: 107, distance: 110.7
click at [244, 107] on quentale-workspace at bounding box center [246, 116] width 492 height 233
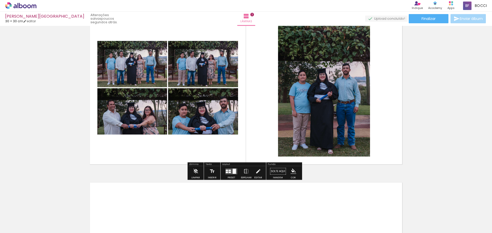
click at [317, 98] on quentale-photo at bounding box center [324, 88] width 92 height 138
click at [226, 174] on quentale-layouter at bounding box center [231, 172] width 12 height 6
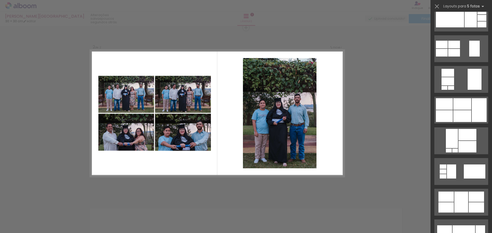
scroll to position [398, 0]
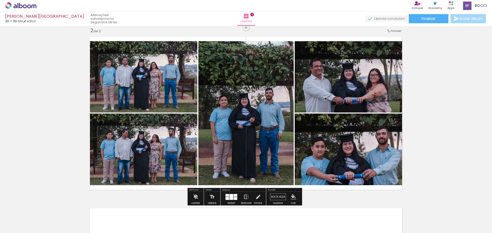
click at [452, 135] on div "Inserir lâmina 1 de 2 Inserir lâmina 2 de 2" at bounding box center [246, 106] width 492 height 515
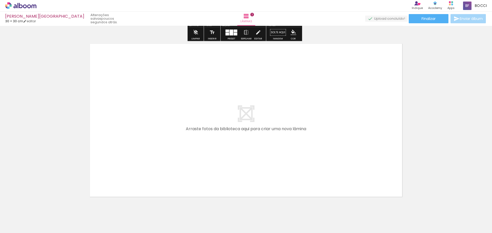
scroll to position [346, 0]
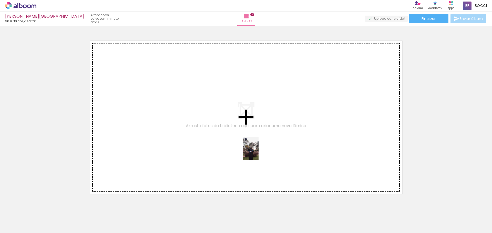
drag, startPoint x: 316, startPoint y: 226, endPoint x: 204, endPoint y: 139, distance: 142.4
click at [204, 139] on quentale-workspace at bounding box center [246, 116] width 492 height 233
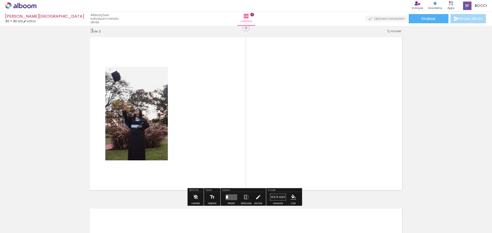
scroll to position [350, 0]
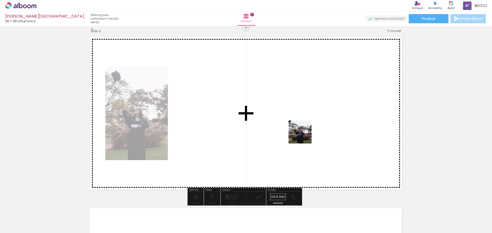
drag, startPoint x: 342, startPoint y: 219, endPoint x: 304, endPoint y: 136, distance: 91.8
click at [304, 136] on quentale-workspace at bounding box center [246, 116] width 492 height 233
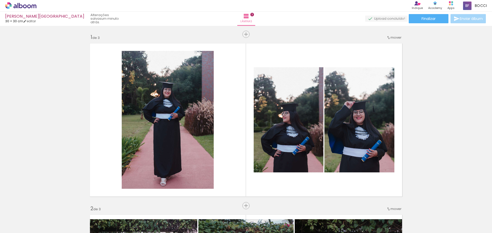
scroll to position [398, 0]
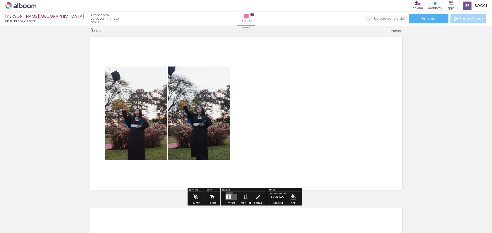
click at [228, 193] on div at bounding box center [231, 197] width 14 height 10
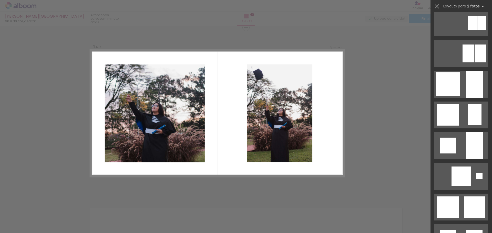
scroll to position [376, 0]
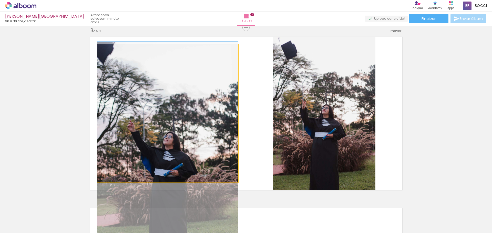
drag, startPoint x: 183, startPoint y: 117, endPoint x: 197, endPoint y: 152, distance: 37.4
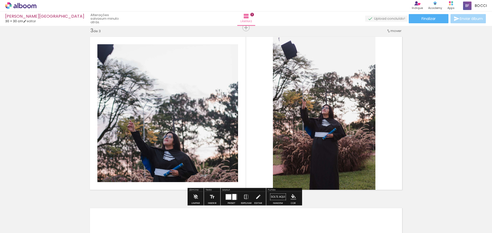
click at [414, 121] on div "Inserir lâmina 1 de 3 Inserir lâmina 2 de 3 Inserir lâmina 3 de 3" at bounding box center [246, 21] width 492 height 687
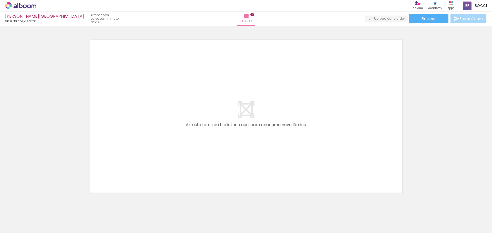
scroll to position [520, 0]
click at [63, 220] on div at bounding box center [51, 215] width 23 height 15
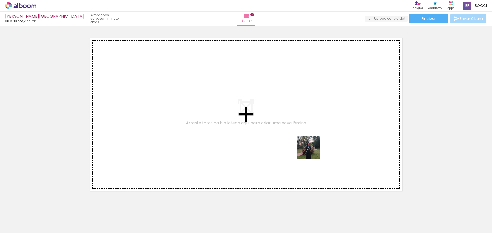
drag, startPoint x: 373, startPoint y: 220, endPoint x: 293, endPoint y: 132, distance: 119.1
click at [293, 132] on quentale-workspace at bounding box center [246, 116] width 492 height 233
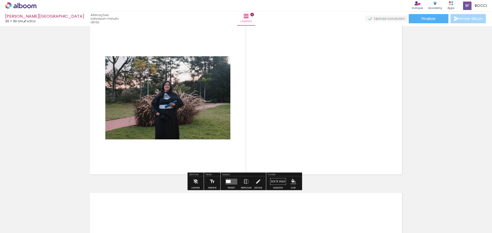
scroll to position [539, 0]
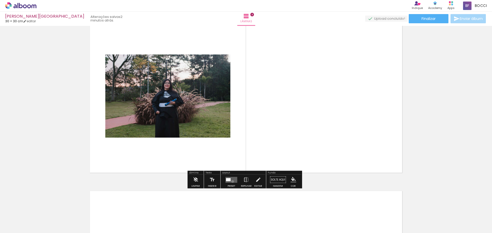
click at [231, 182] on quentale-layouter at bounding box center [231, 180] width 12 height 6
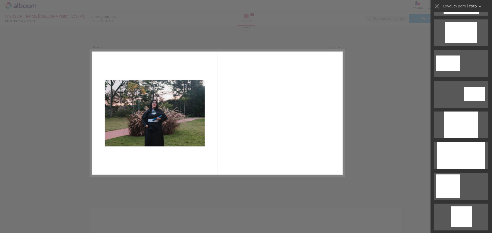
scroll to position [240, 0]
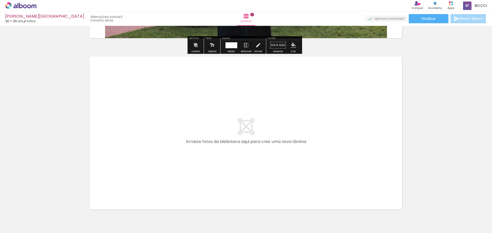
scroll to position [675, 0]
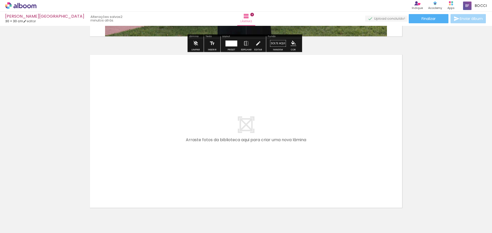
click at [324, 148] on quentale-layouter at bounding box center [246, 131] width 318 height 159
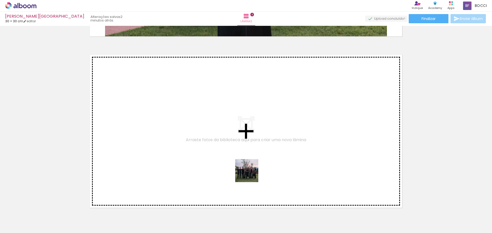
drag, startPoint x: 396, startPoint y: 214, endPoint x: 197, endPoint y: 155, distance: 207.2
click at [197, 155] on quentale-workspace at bounding box center [246, 116] width 492 height 233
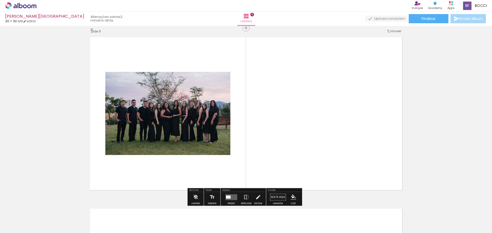
scroll to position [693, 0]
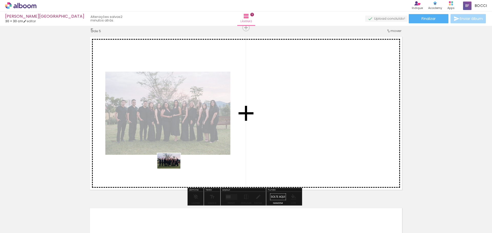
drag, startPoint x: 425, startPoint y: 218, endPoint x: 173, endPoint y: 169, distance: 256.8
click at [173, 169] on quentale-workspace at bounding box center [246, 116] width 492 height 233
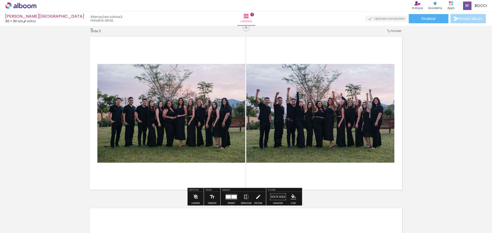
click at [234, 198] on div at bounding box center [233, 197] width 5 height 4
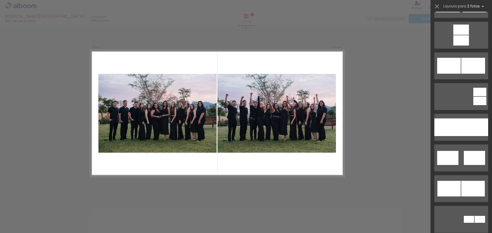
scroll to position [0, 0]
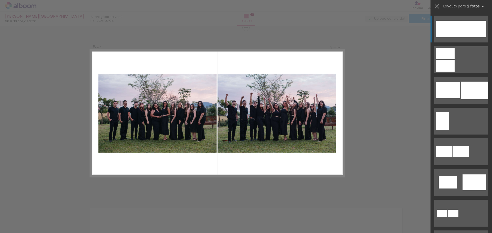
click at [454, 60] on div at bounding box center [445, 66] width 19 height 12
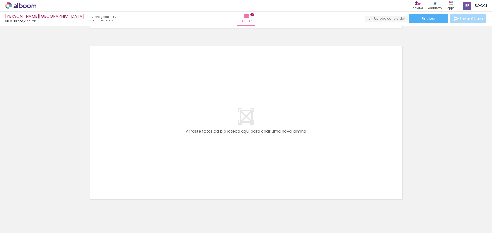
scroll to position [0, 297]
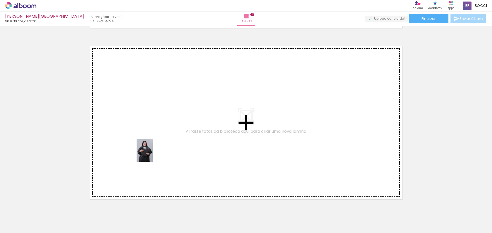
drag, startPoint x: 163, startPoint y: 222, endPoint x: 152, endPoint y: 154, distance: 69.0
click at [152, 154] on quentale-workspace at bounding box center [246, 116] width 492 height 233
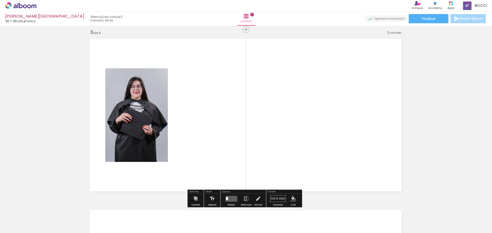
scroll to position [865, 0]
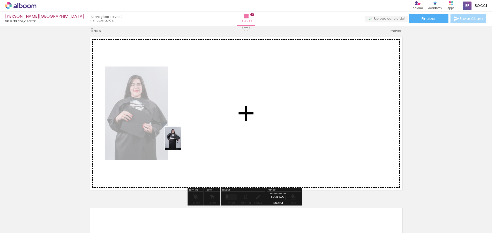
drag, startPoint x: 183, startPoint y: 220, endPoint x: 180, endPoint y: 142, distance: 77.6
click at [180, 142] on quentale-workspace at bounding box center [246, 116] width 492 height 233
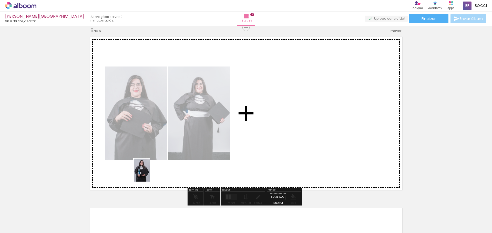
drag, startPoint x: 244, startPoint y: 219, endPoint x: 149, endPoint y: 174, distance: 104.7
click at [149, 174] on quentale-workspace at bounding box center [246, 116] width 492 height 233
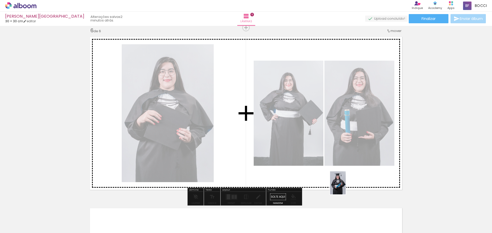
drag, startPoint x: 303, startPoint y: 226, endPoint x: 350, endPoint y: 183, distance: 63.1
click at [349, 183] on quentale-workspace at bounding box center [246, 116] width 492 height 233
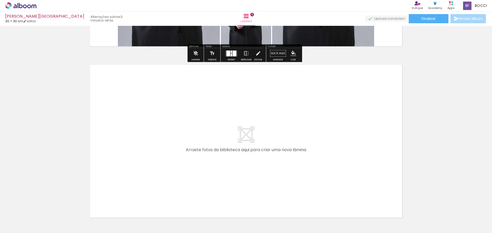
scroll to position [1010, 0]
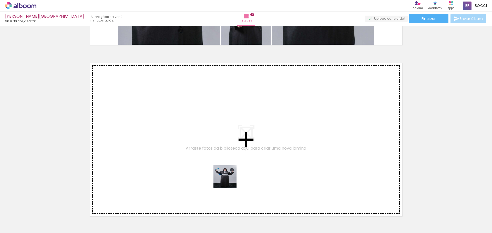
drag, startPoint x: 209, startPoint y: 216, endPoint x: 229, endPoint y: 180, distance: 42.1
click at [229, 180] on quentale-workspace at bounding box center [246, 116] width 492 height 233
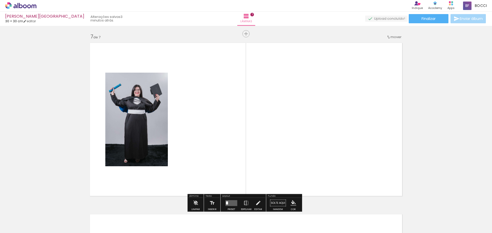
scroll to position [1036, 0]
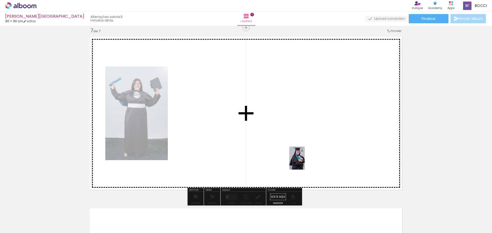
drag, startPoint x: 331, startPoint y: 218, endPoint x: 304, endPoint y: 162, distance: 62.0
click at [304, 162] on quentale-workspace at bounding box center [246, 116] width 492 height 233
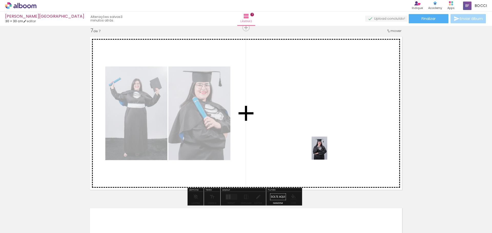
drag, startPoint x: 355, startPoint y: 220, endPoint x: 327, endPoint y: 152, distance: 73.9
click at [327, 152] on quentale-workspace at bounding box center [246, 116] width 492 height 233
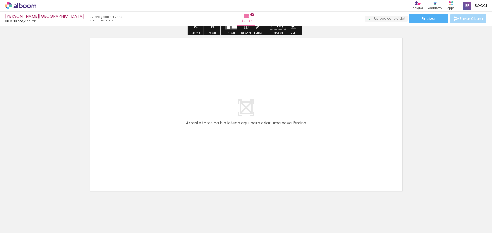
scroll to position [1207, 0]
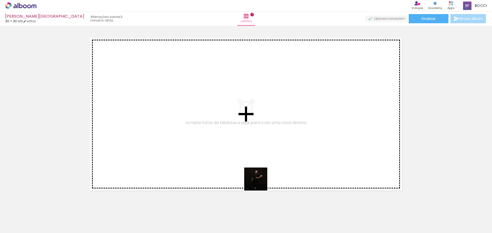
drag, startPoint x: 390, startPoint y: 222, endPoint x: 230, endPoint y: 164, distance: 170.4
click at [232, 166] on quentale-workspace at bounding box center [246, 116] width 492 height 233
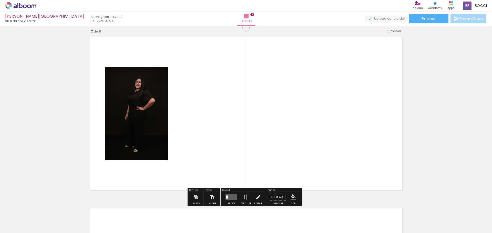
scroll to position [1208, 0]
drag, startPoint x: 413, startPoint y: 215, endPoint x: 377, endPoint y: 229, distance: 39.1
click at [0, 0] on slot at bounding box center [0, 0] width 0 height 0
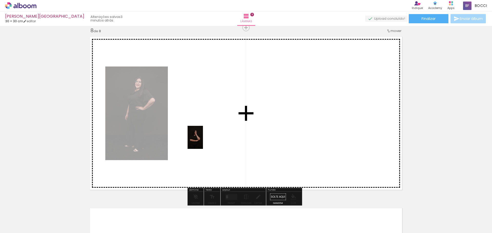
drag, startPoint x: 473, startPoint y: 219, endPoint x: 202, endPoint y: 140, distance: 281.6
click at [202, 140] on quentale-workspace at bounding box center [246, 116] width 492 height 233
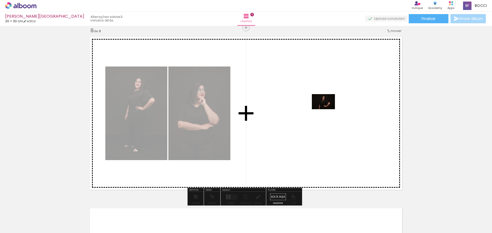
drag, startPoint x: 418, startPoint y: 220, endPoint x: 327, endPoint y: 110, distance: 143.0
click at [327, 110] on quentale-workspace at bounding box center [246, 116] width 492 height 233
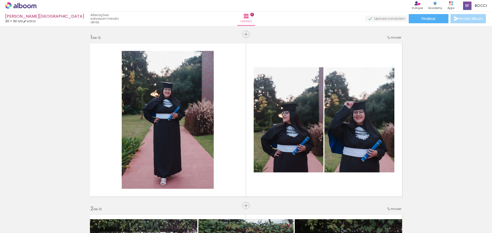
scroll to position [832, 0]
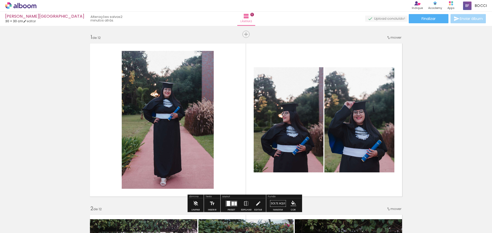
drag, startPoint x: 458, startPoint y: 95, endPoint x: 379, endPoint y: 79, distance: 80.5
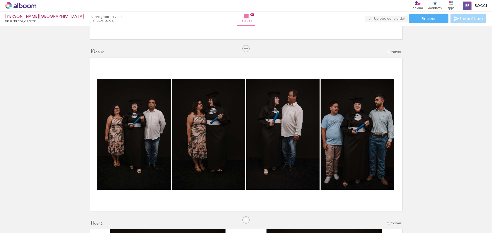
scroll to position [1533, 0]
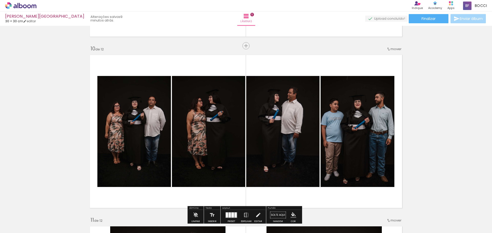
click at [254, 152] on quentale-photo at bounding box center [282, 131] width 73 height 111
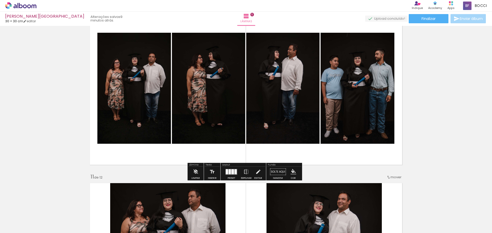
scroll to position [1591, 0]
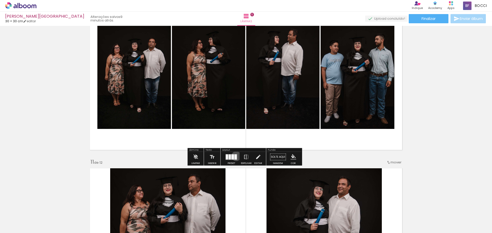
click at [235, 156] on div at bounding box center [235, 156] width 2 height 5
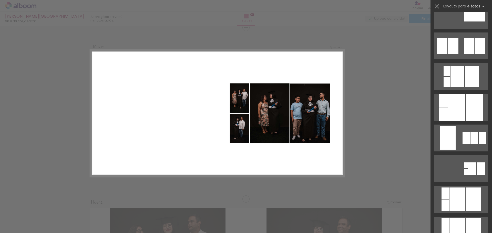
scroll to position [1111, 0]
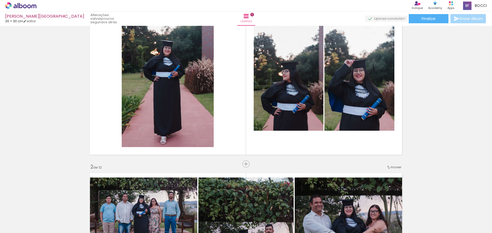
scroll to position [0, 0]
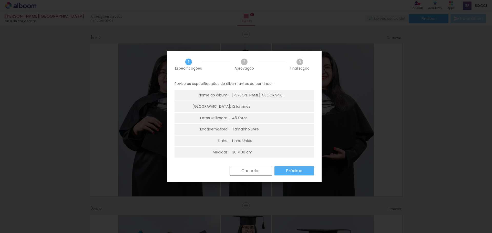
scroll to position [0, 871]
click at [0, 0] on slot "Próximo" at bounding box center [0, 0] width 0 height 0
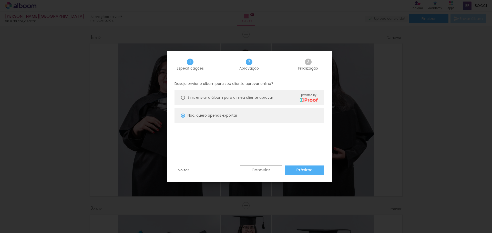
click at [0, 0] on slot "Próximo" at bounding box center [0, 0] width 0 height 0
type input "Alta, 300 DPI"
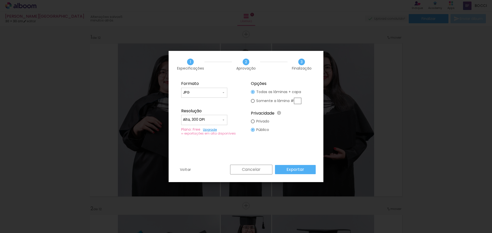
click at [221, 94] on iron-icon at bounding box center [223, 93] width 4 height 4
click at [221, 94] on paper-item "JPG" at bounding box center [204, 92] width 46 height 10
click at [252, 91] on div at bounding box center [253, 92] width 2 height 2
type paper-radio-button "on"
click at [0, 0] on slot "Exportar" at bounding box center [0, 0] width 0 height 0
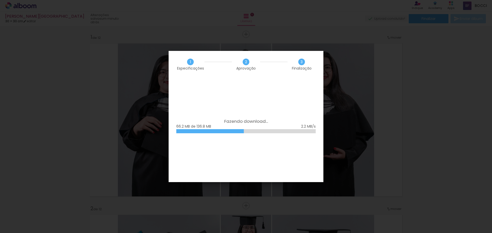
click at [371, 100] on iron-overlay-backdrop at bounding box center [246, 116] width 492 height 233
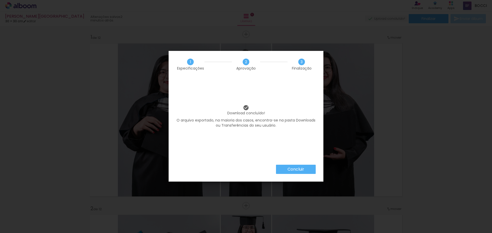
scroll to position [0, 871]
click at [306, 172] on paper-button "Concluir" at bounding box center [296, 169] width 40 height 9
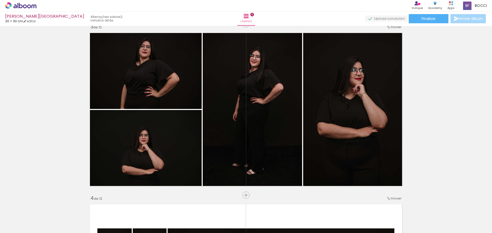
scroll to position [357, 0]
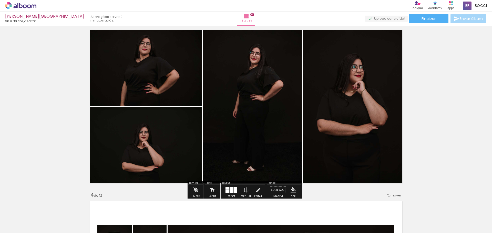
click at [270, 78] on quentale-photo at bounding box center [252, 106] width 99 height 159
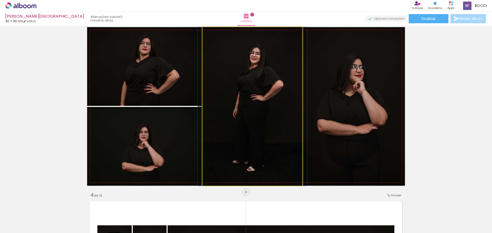
click at [270, 78] on quentale-photo at bounding box center [252, 106] width 99 height 159
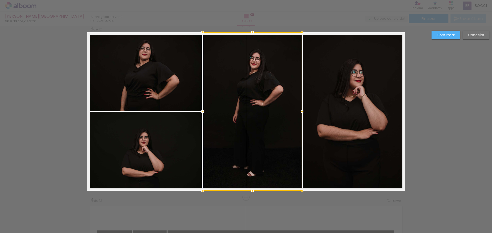
scroll to position [350, 0]
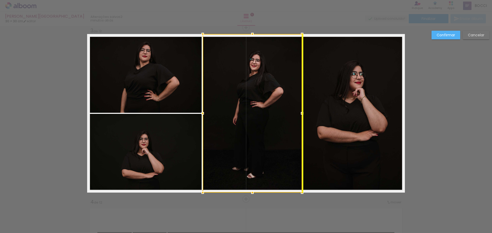
drag, startPoint x: 291, startPoint y: 186, endPoint x: 297, endPoint y: 183, distance: 7.0
click at [296, 183] on div at bounding box center [252, 113] width 99 height 159
click at [472, 32] on paper-button "Cancelar" at bounding box center [475, 35] width 27 height 9
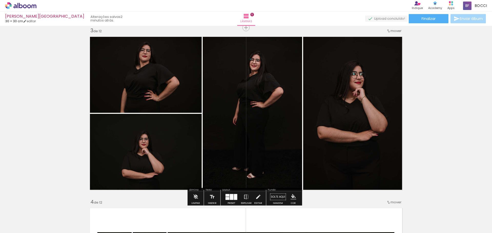
drag, startPoint x: 451, startPoint y: 148, endPoint x: 450, endPoint y: 151, distance: 3.0
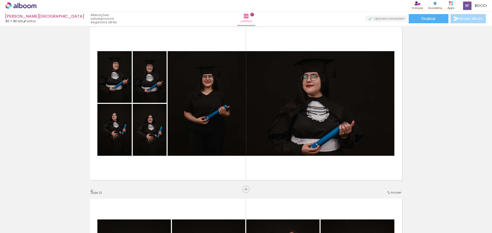
scroll to position [0, 871]
